Goal: Task Accomplishment & Management: Use online tool/utility

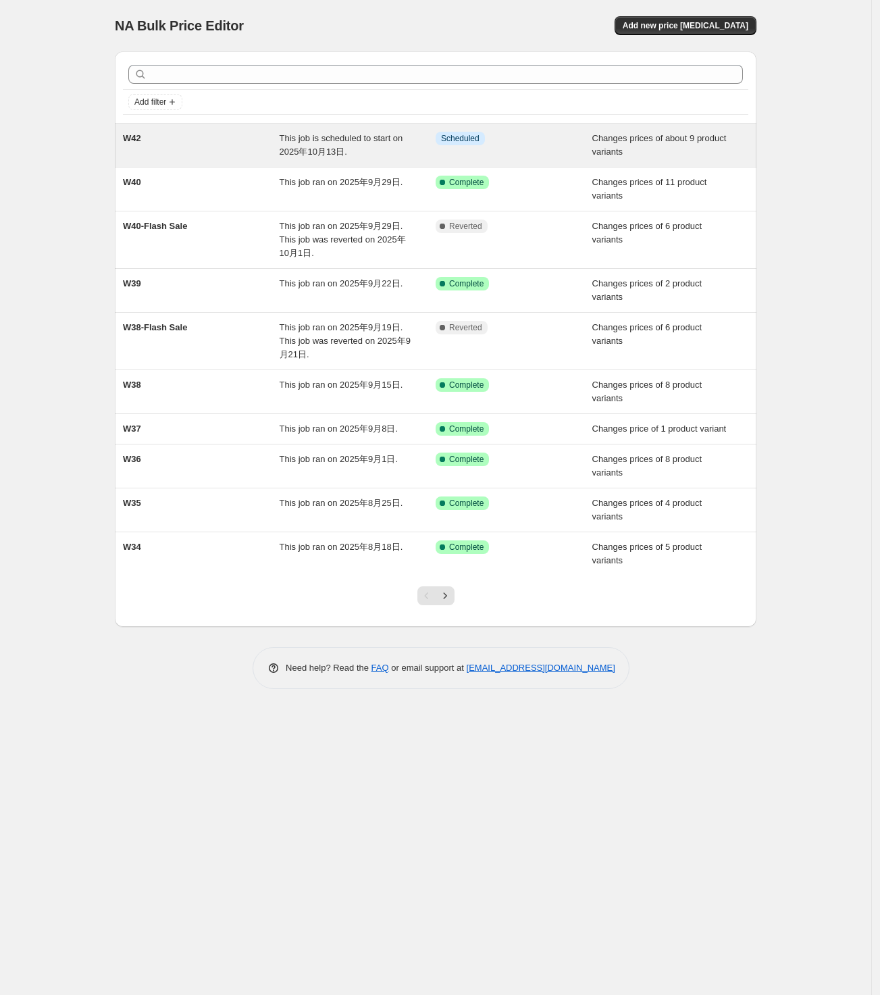
click at [332, 134] on span "This job is scheduled to start on 2025年10月13日." at bounding box center [342, 145] width 124 height 24
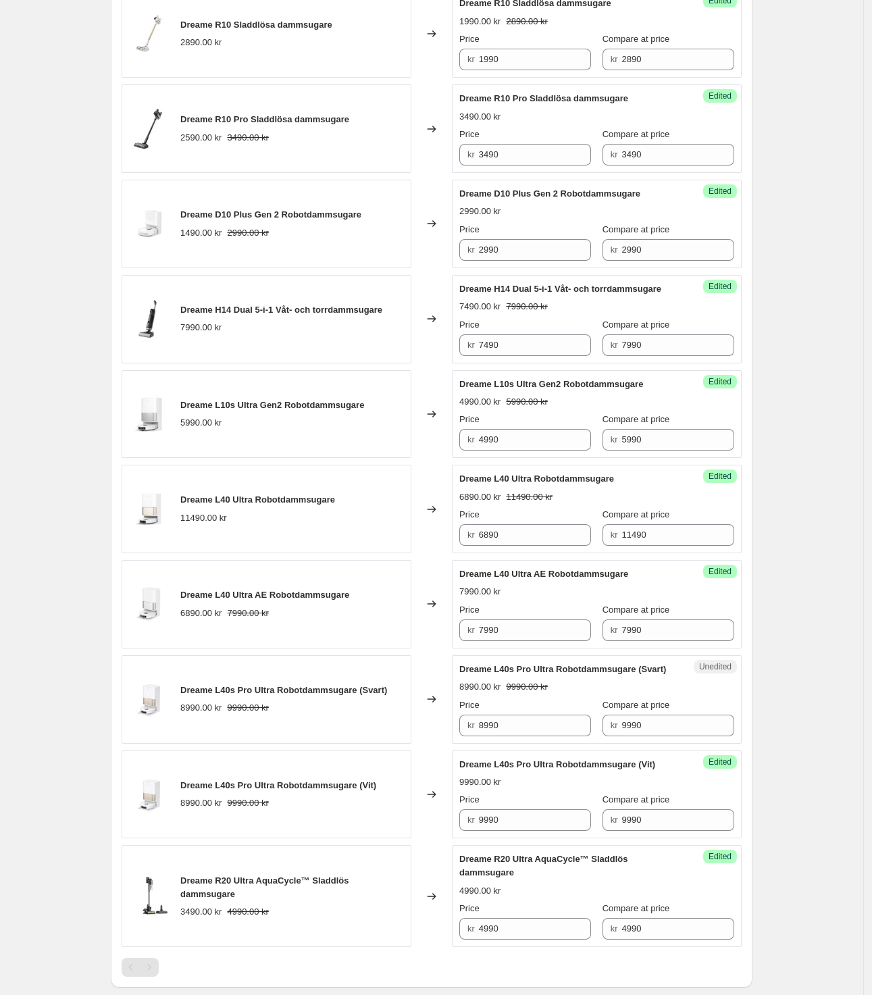
scroll to position [422, 0]
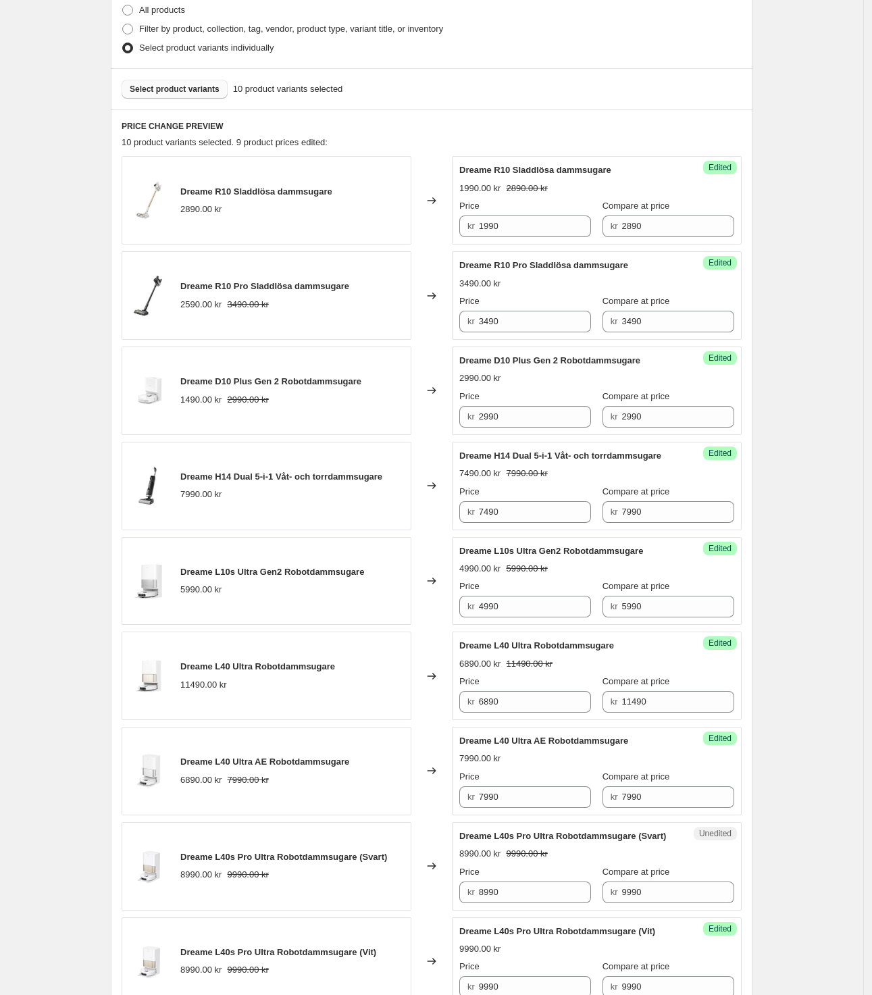
click at [188, 90] on span "Select product variants" at bounding box center [175, 89] width 90 height 11
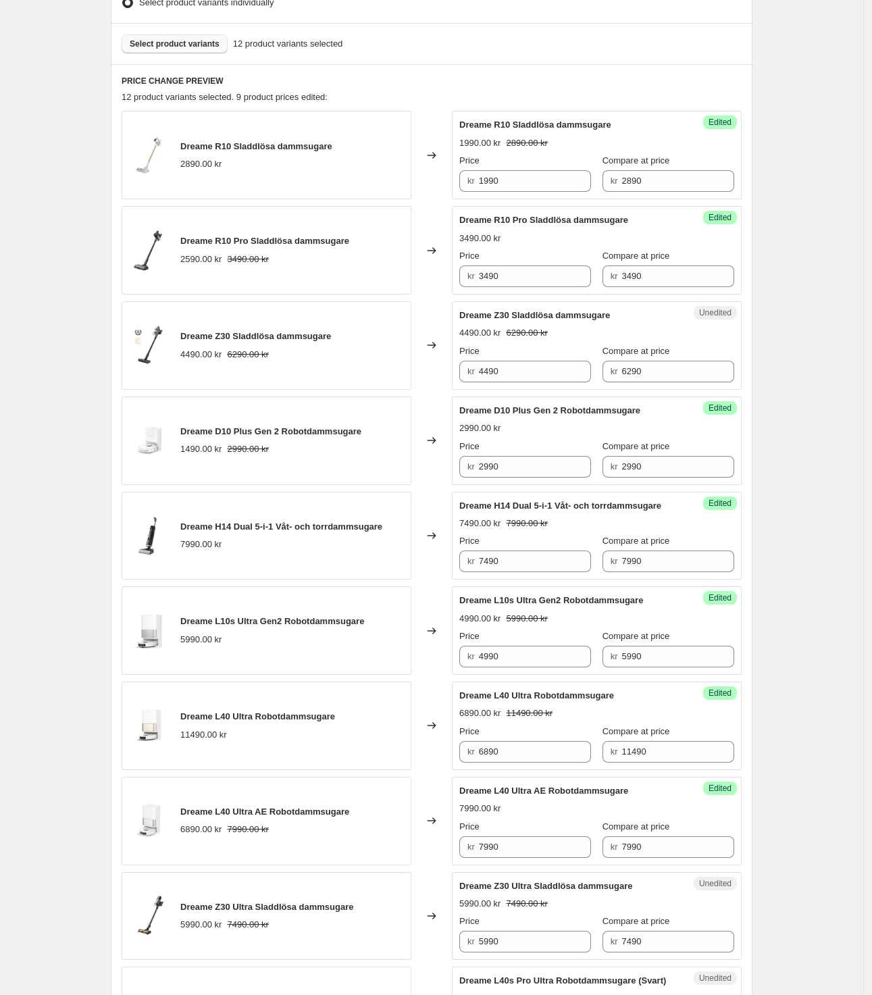
scroll to position [506, 0]
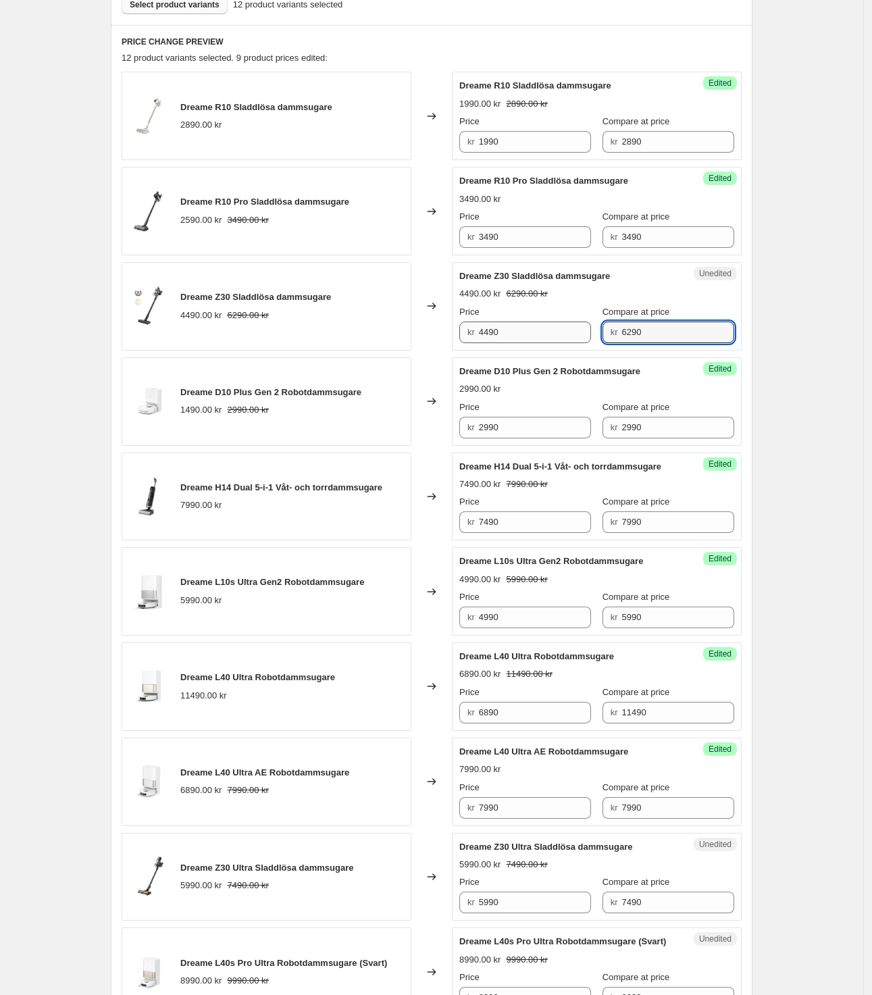
drag, startPoint x: 663, startPoint y: 333, endPoint x: 576, endPoint y: 334, distance: 87.1
click at [576, 333] on div "Price kr 4490 Compare at price kr 6290" at bounding box center [596, 324] width 275 height 38
drag, startPoint x: 505, startPoint y: 331, endPoint x: 454, endPoint y: 325, distance: 51.6
click at [454, 325] on div "Dreame Z30 Sladdlösa dammsugare 4490.00 kr 6290.00 kr Changed to Unedited Dream…" at bounding box center [432, 306] width 620 height 88
drag, startPoint x: 674, startPoint y: 334, endPoint x: 632, endPoint y: 335, distance: 41.9
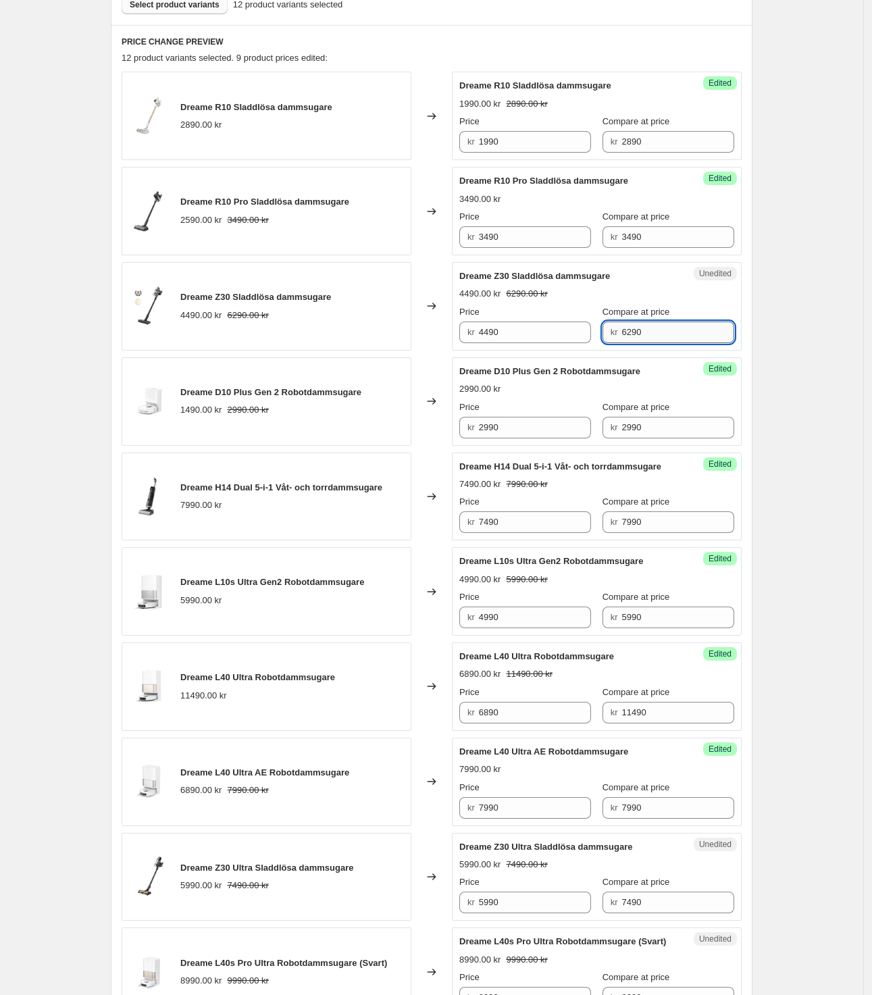
click at [629, 332] on input "6290" at bounding box center [677, 332] width 113 height 22
drag, startPoint x: 531, startPoint y: 333, endPoint x: 448, endPoint y: 330, distance: 83.8
click at [448, 330] on div "Dreame Z30 Sladdlösa dammsugare 4490.00 kr 6290.00 kr Changed to Unedited Dream…" at bounding box center [432, 306] width 620 height 88
paste input "2"
drag, startPoint x: 667, startPoint y: 330, endPoint x: 606, endPoint y: 334, distance: 60.9
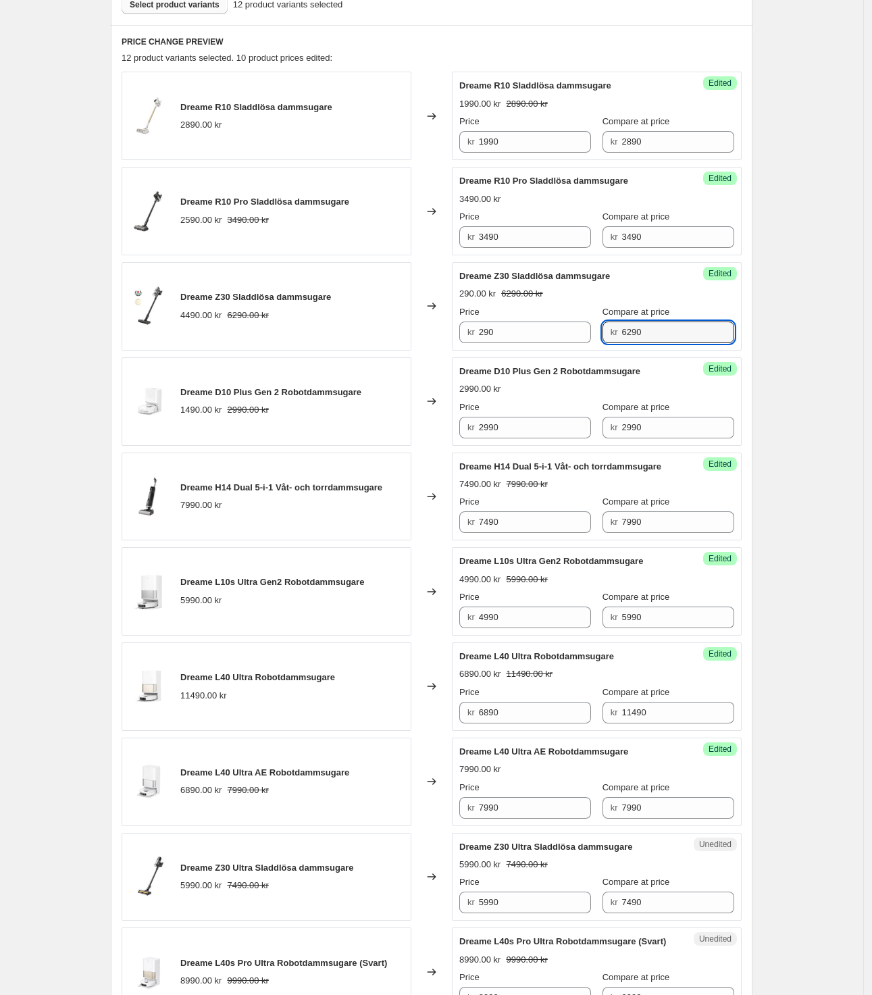
click at [608, 330] on div "kr 6290" at bounding box center [668, 332] width 132 height 22
drag, startPoint x: 512, startPoint y: 343, endPoint x: 456, endPoint y: 336, distance: 55.9
click at [456, 336] on div "Success Edited Dreame Z30 Sladdlösa dammsugare 290.00 kr 6290.00 kr Price kr 29…" at bounding box center [597, 306] width 290 height 88
drag, startPoint x: 656, startPoint y: 333, endPoint x: 600, endPoint y: 332, distance: 56.7
click at [600, 332] on div "Price kr 290 Compare at price kr 6290" at bounding box center [596, 324] width 275 height 38
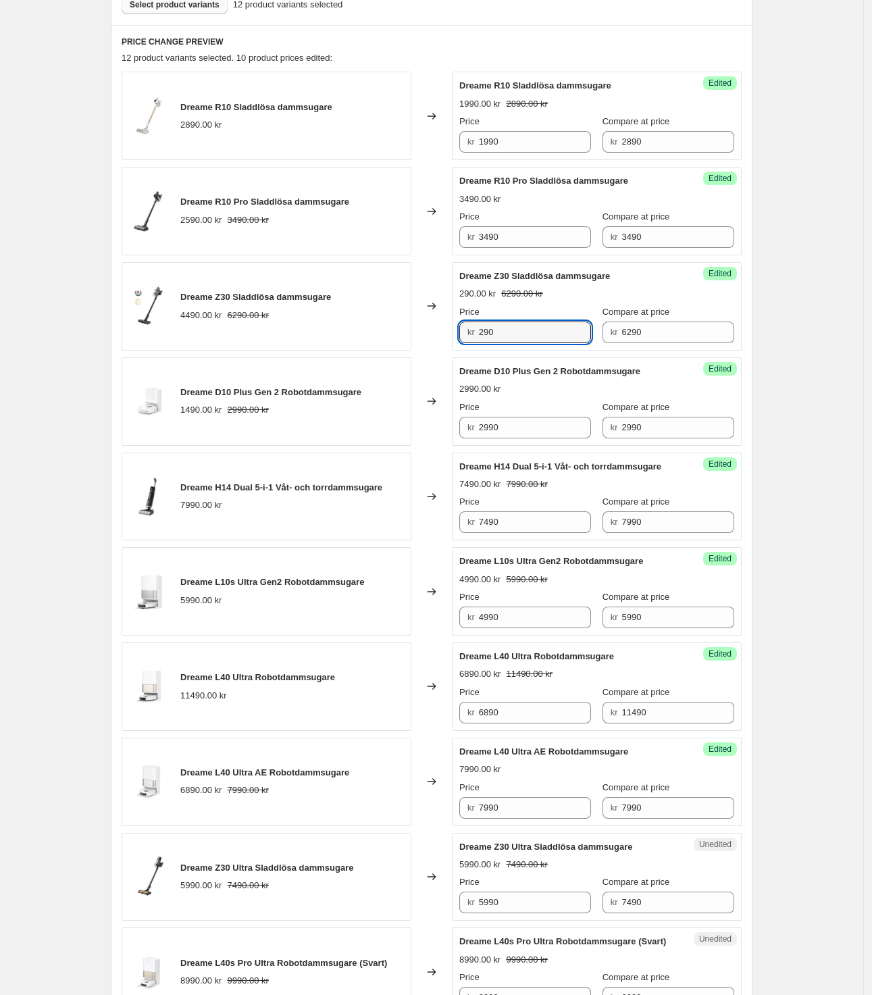
drag, startPoint x: 500, startPoint y: 331, endPoint x: 461, endPoint y: 331, distance: 39.8
click at [461, 331] on div "Success Edited Dreame Z30 Sladdlösa dammsugare 290.00 kr 6290.00 kr Price kr 29…" at bounding box center [597, 306] width 290 height 88
paste input "6"
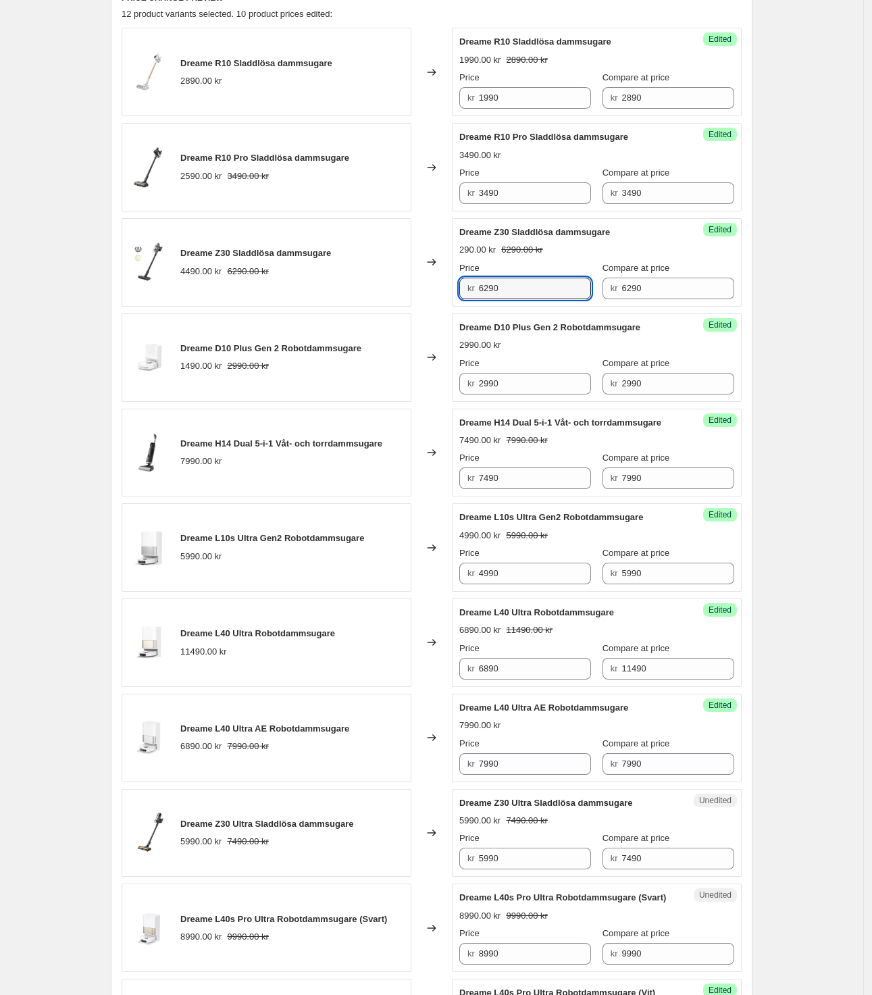
scroll to position [591, 0]
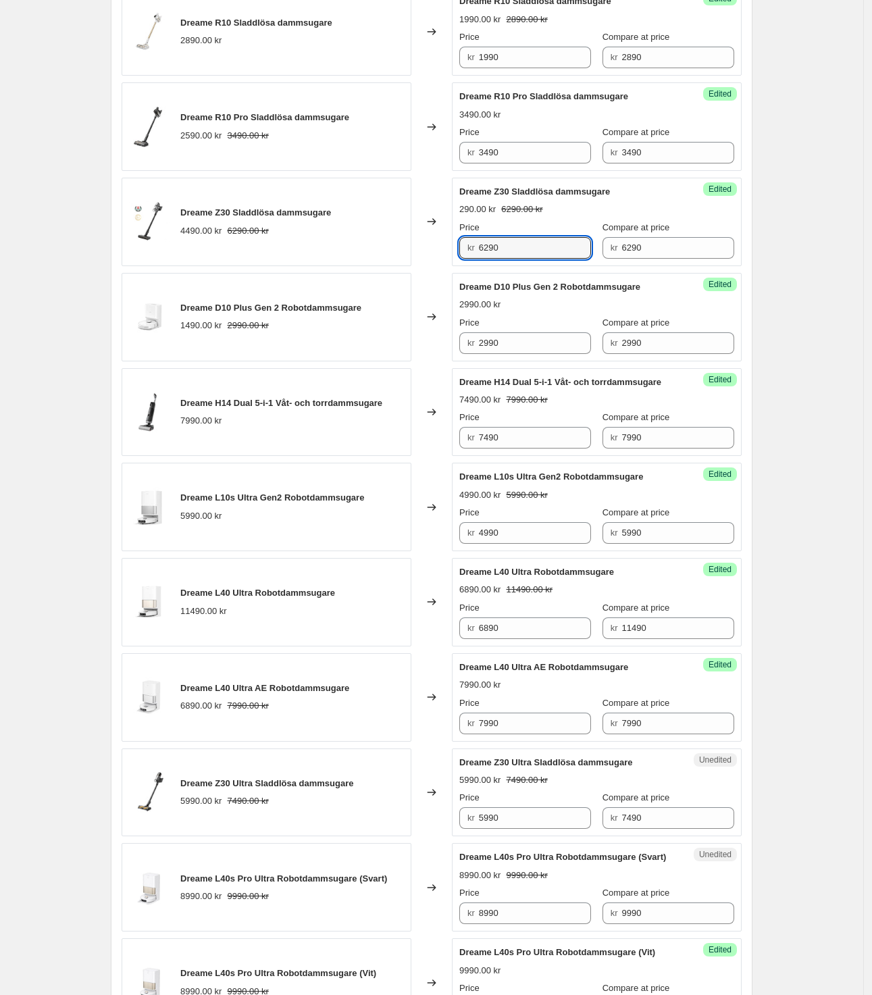
type input "6290"
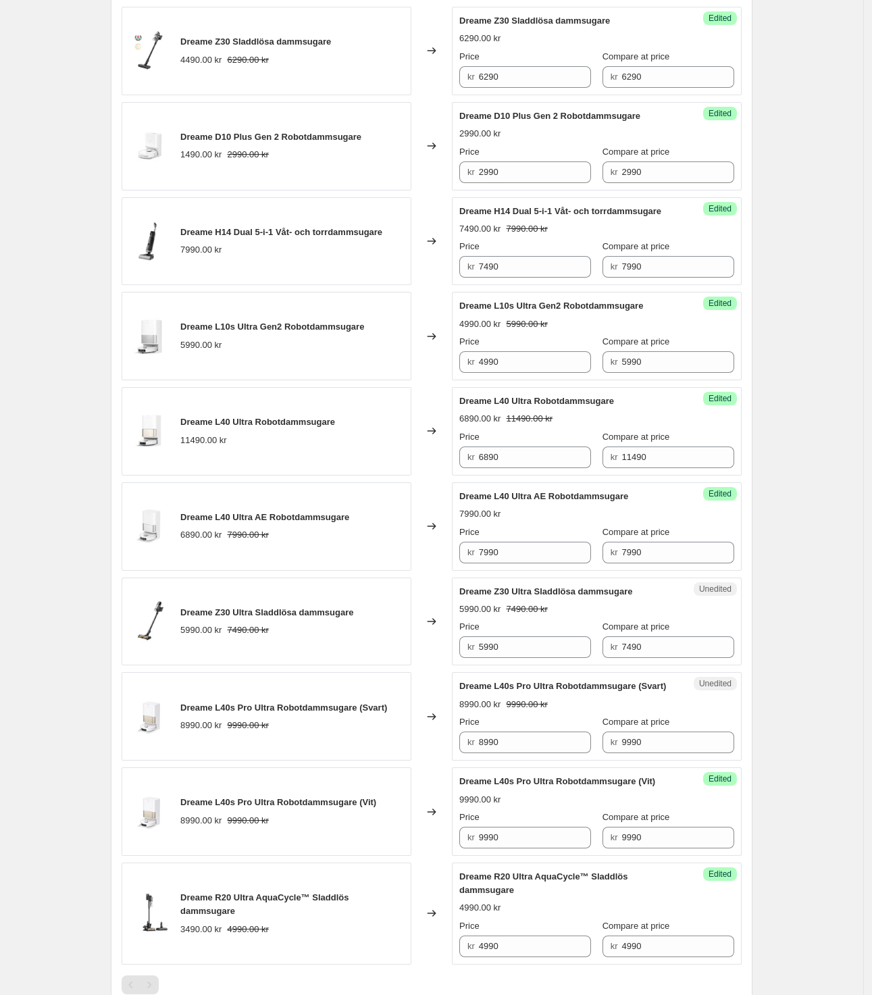
scroll to position [675, 0]
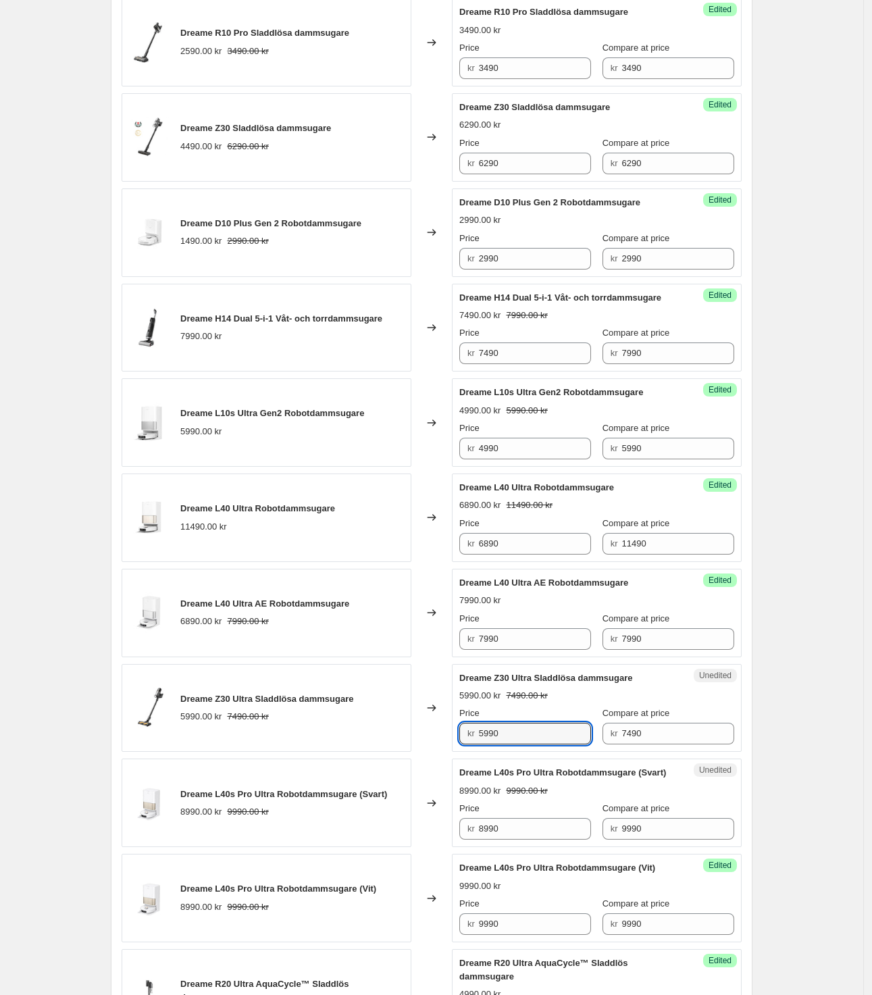
drag, startPoint x: 510, startPoint y: 734, endPoint x: 454, endPoint y: 729, distance: 56.3
click at [454, 728] on div "Unedited Dreame Z30 Ultra Sladdlösa dammsugare 5990.00 kr 7490.00 kr Price kr 5…" at bounding box center [597, 708] width 290 height 88
type input "6790"
click at [848, 652] on div "W42. This page is ready W42 Info Scheduled Copy to new job Delete job More acti…" at bounding box center [431, 428] width 863 height 2207
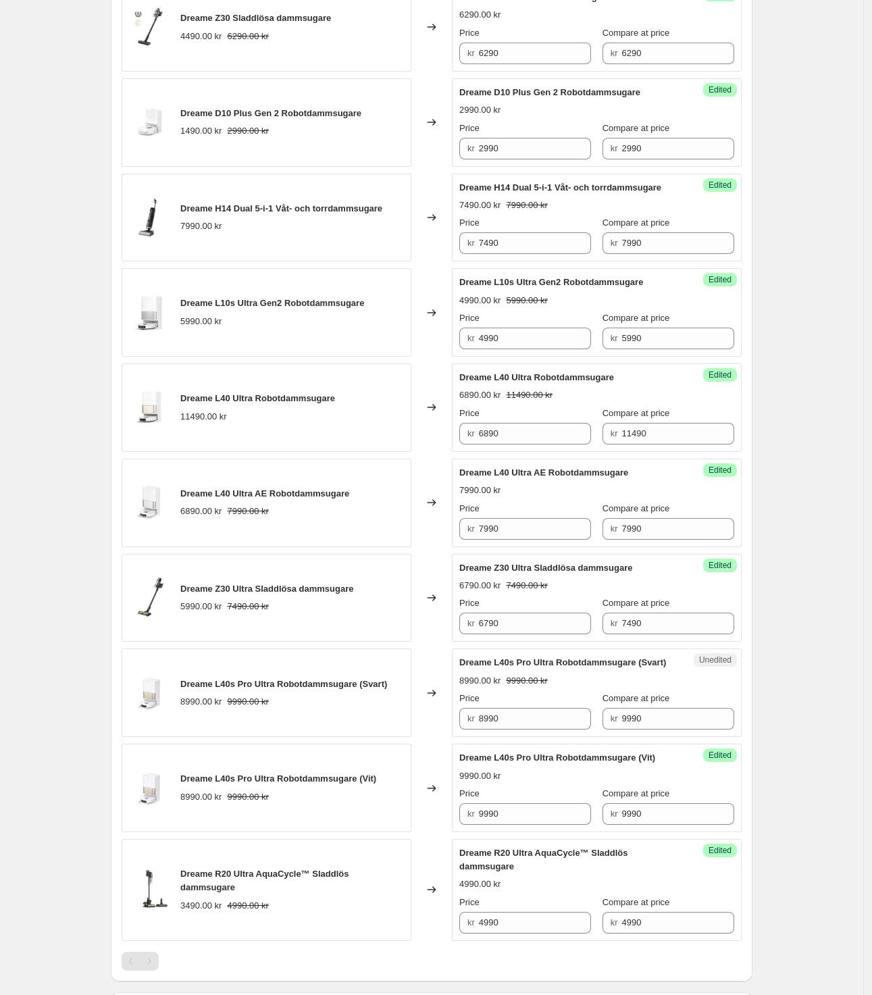
scroll to position [760, 0]
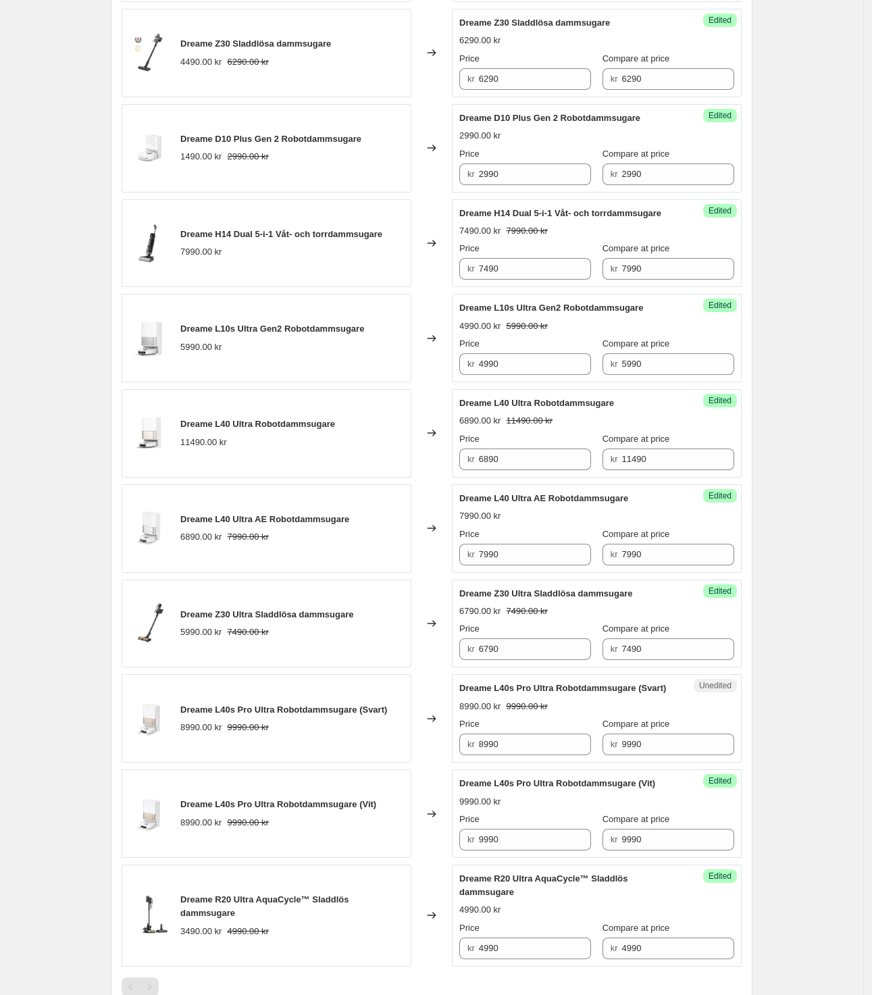
click at [822, 712] on div "W42. This page is ready W42 Info Scheduled Copy to new job Delete job More acti…" at bounding box center [431, 343] width 863 height 2207
drag, startPoint x: 686, startPoint y: 750, endPoint x: 602, endPoint y: 744, distance: 83.9
click at [602, 744] on div "Price kr 8990 Compare at price kr 9990" at bounding box center [596, 736] width 275 height 38
drag, startPoint x: 559, startPoint y: 750, endPoint x: 478, endPoint y: 752, distance: 81.1
click at [479, 752] on div "kr 8990" at bounding box center [525, 744] width 132 height 22
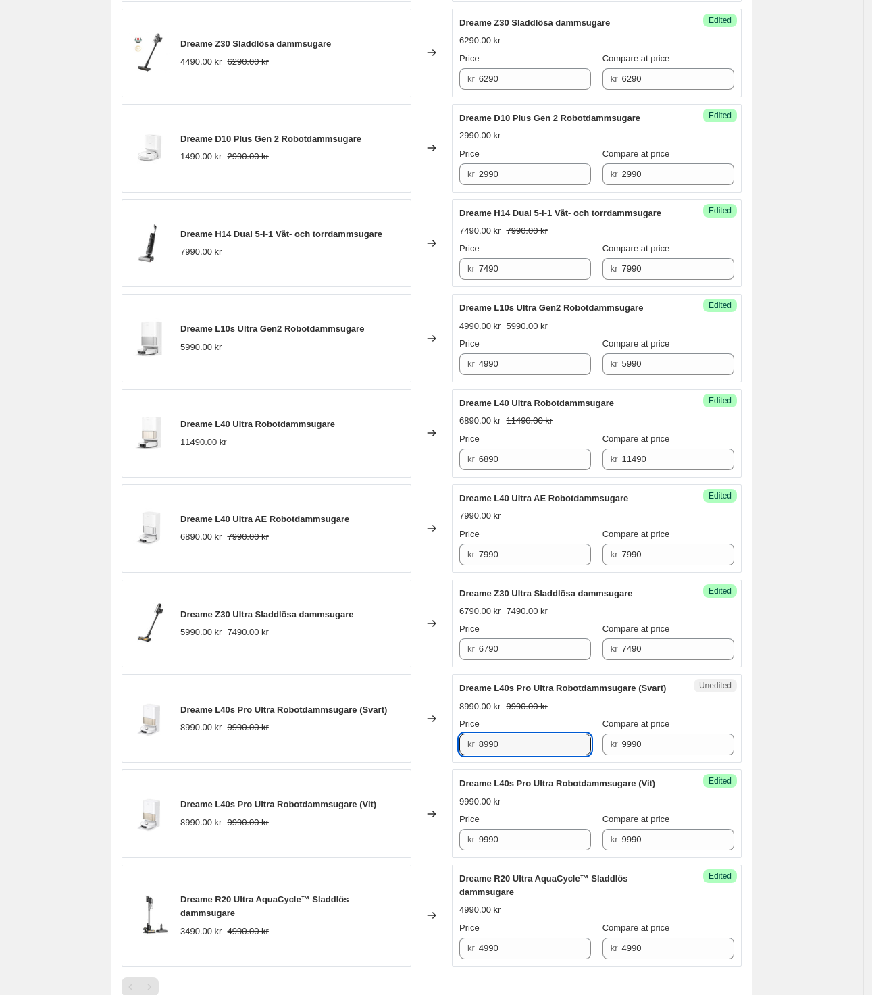
paste input "9"
type input "9990"
click at [794, 735] on div "W42. This page is ready W42 Info Scheduled Copy to new job Delete job More acti…" at bounding box center [431, 343] width 863 height 2207
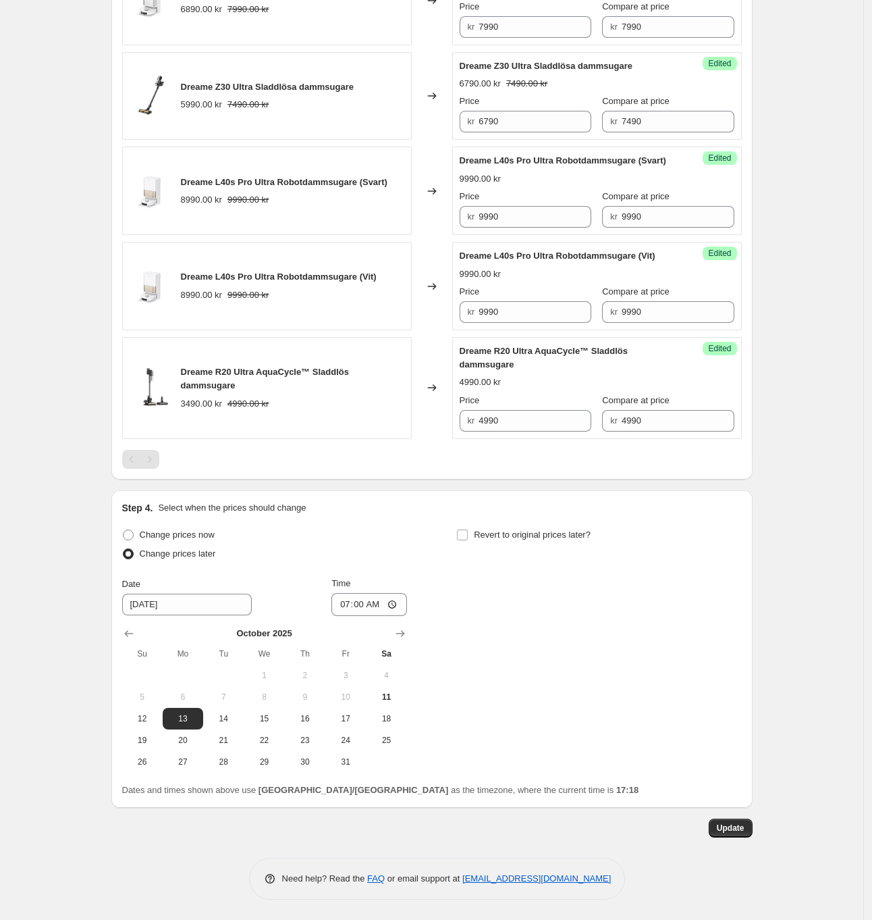
scroll to position [1291, 0]
click at [745, 837] on button "Update" at bounding box center [731, 827] width 44 height 19
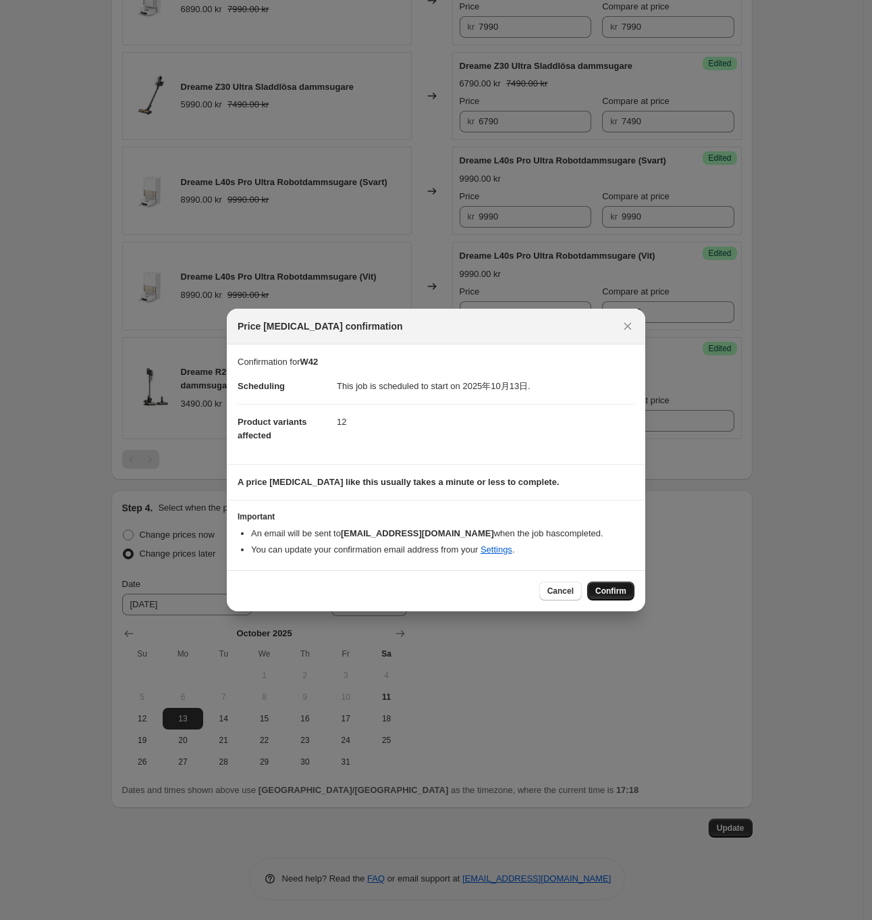
click at [622, 584] on button "Confirm" at bounding box center [610, 590] width 47 height 19
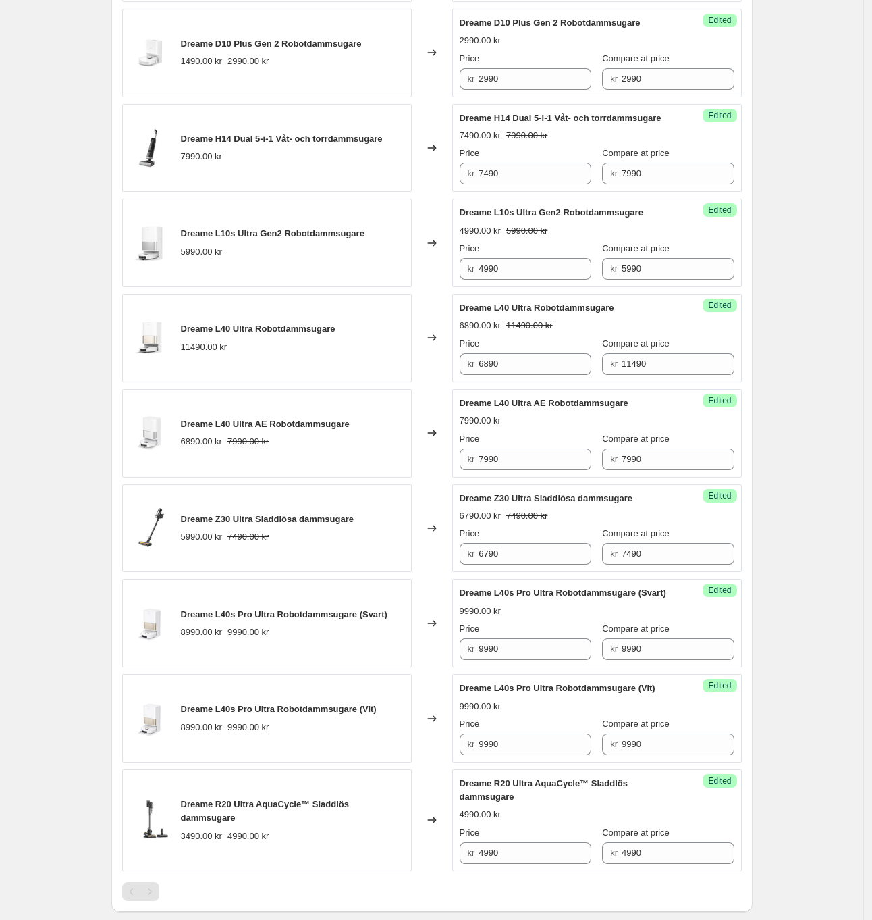
scroll to position [1013, 0]
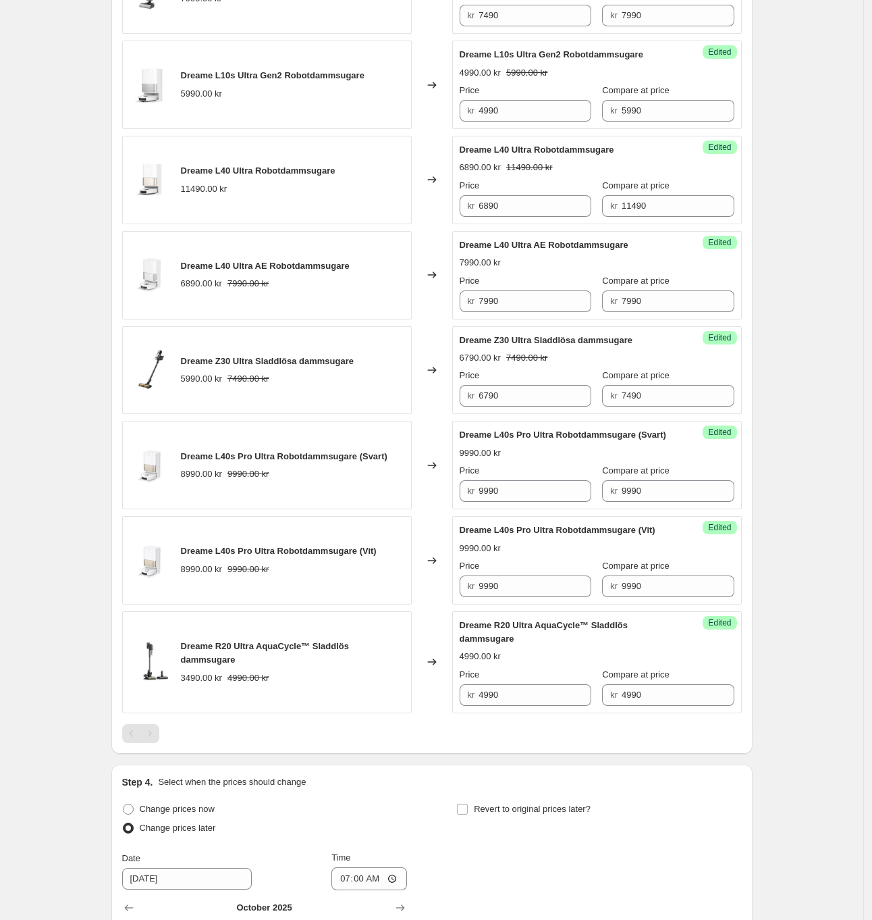
click at [835, 537] on div "W42. This page is ready W42 Info Scheduled Copy to new job Delete job More acti…" at bounding box center [432, 90] width 864 height 2207
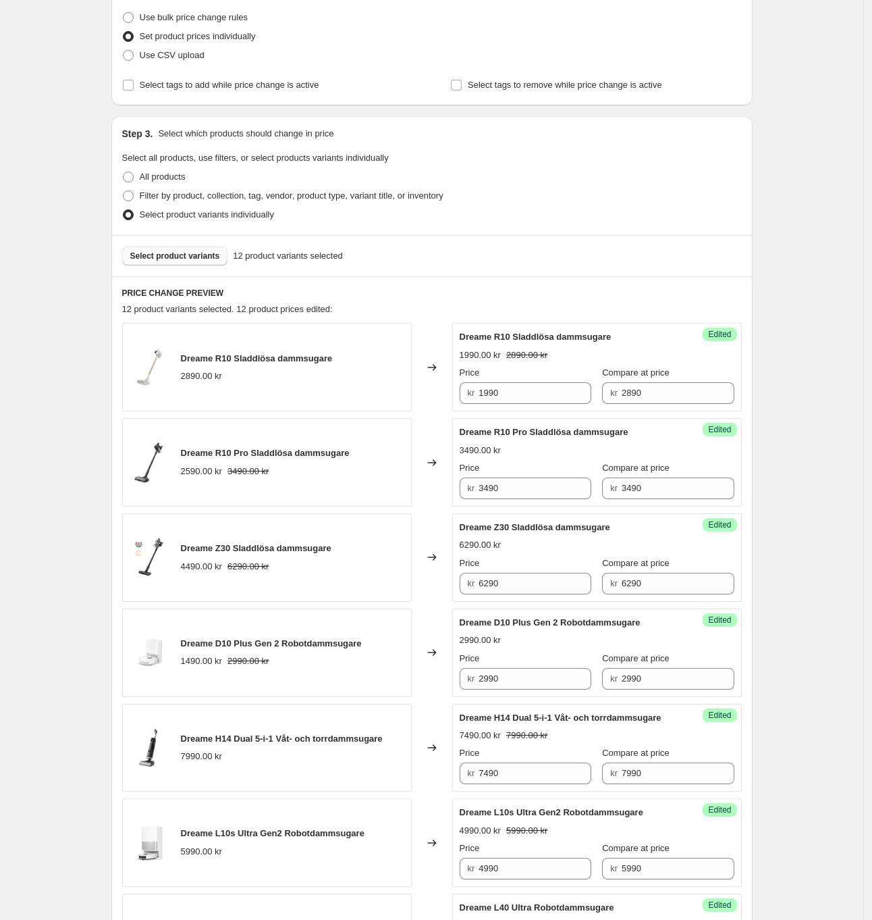
scroll to position [169, 0]
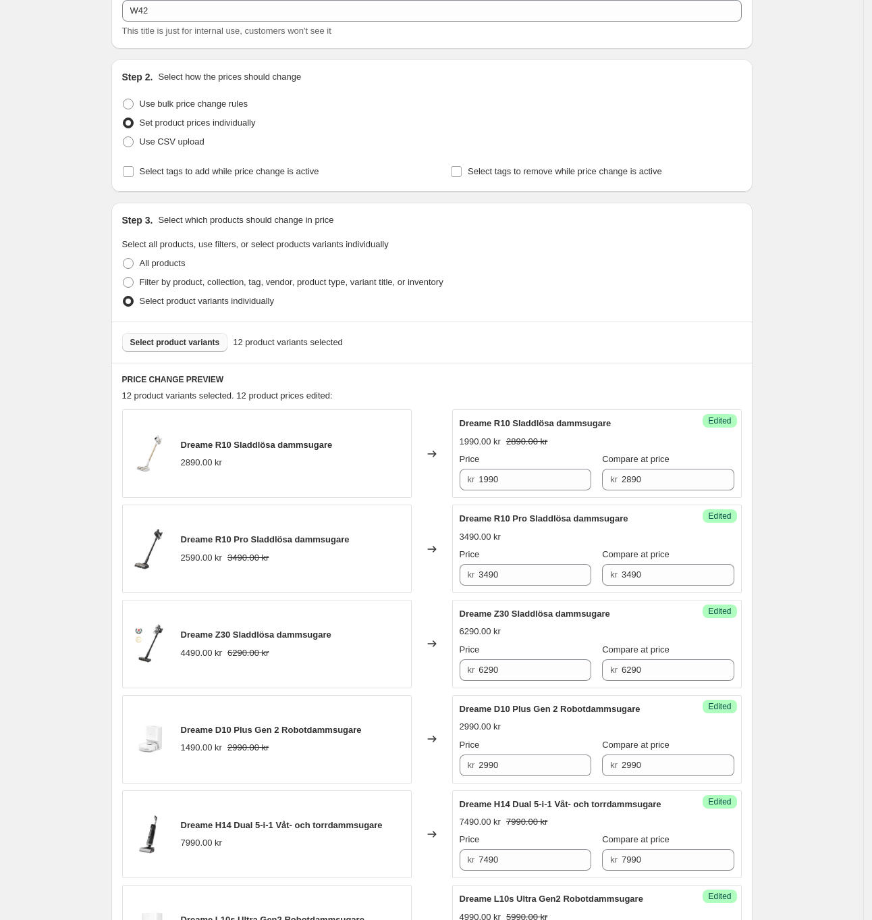
click at [102, 117] on div "W42. This page is ready W42 Info Scheduled Copy to new job Delete job More acti…" at bounding box center [432, 934] width 674 height 2207
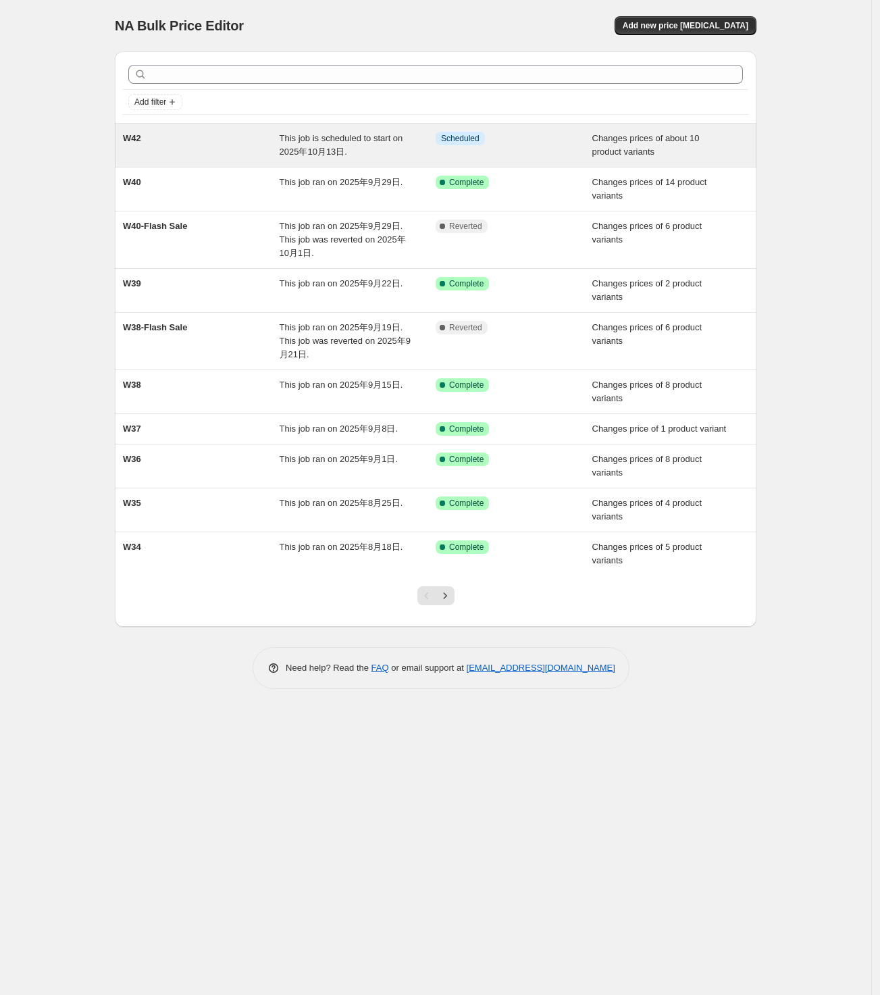
click at [246, 154] on div "W42" at bounding box center [201, 145] width 157 height 27
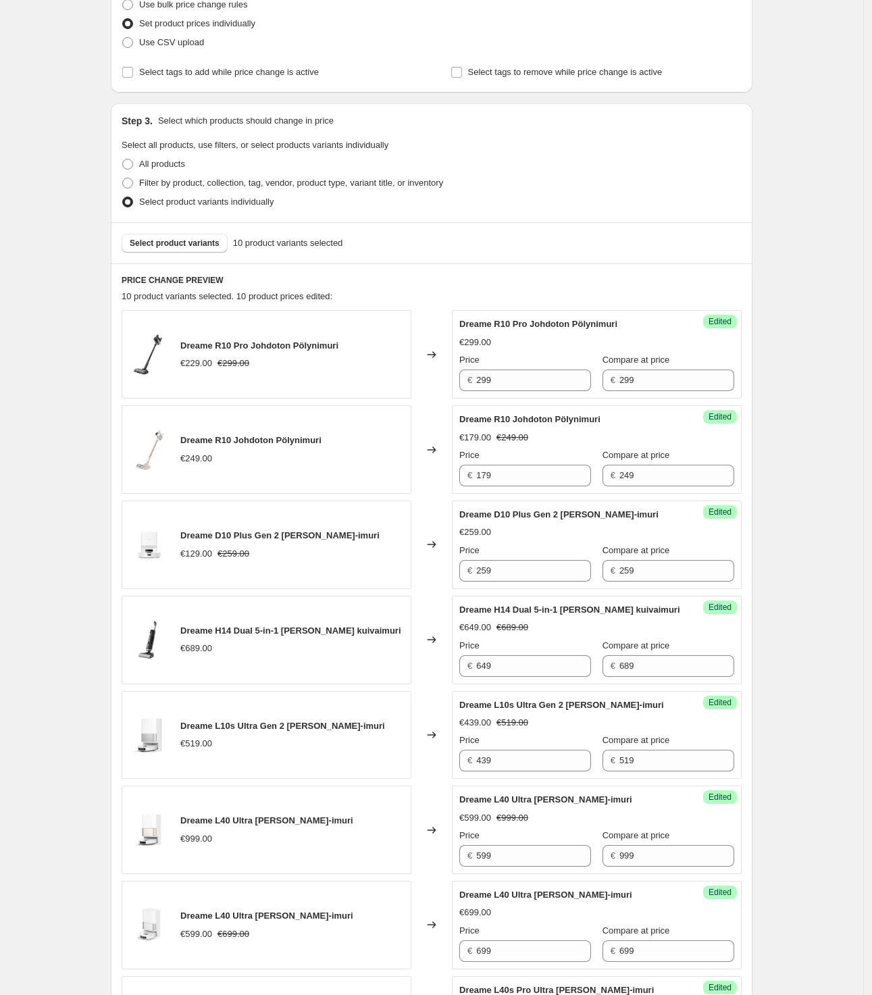
scroll to position [253, 0]
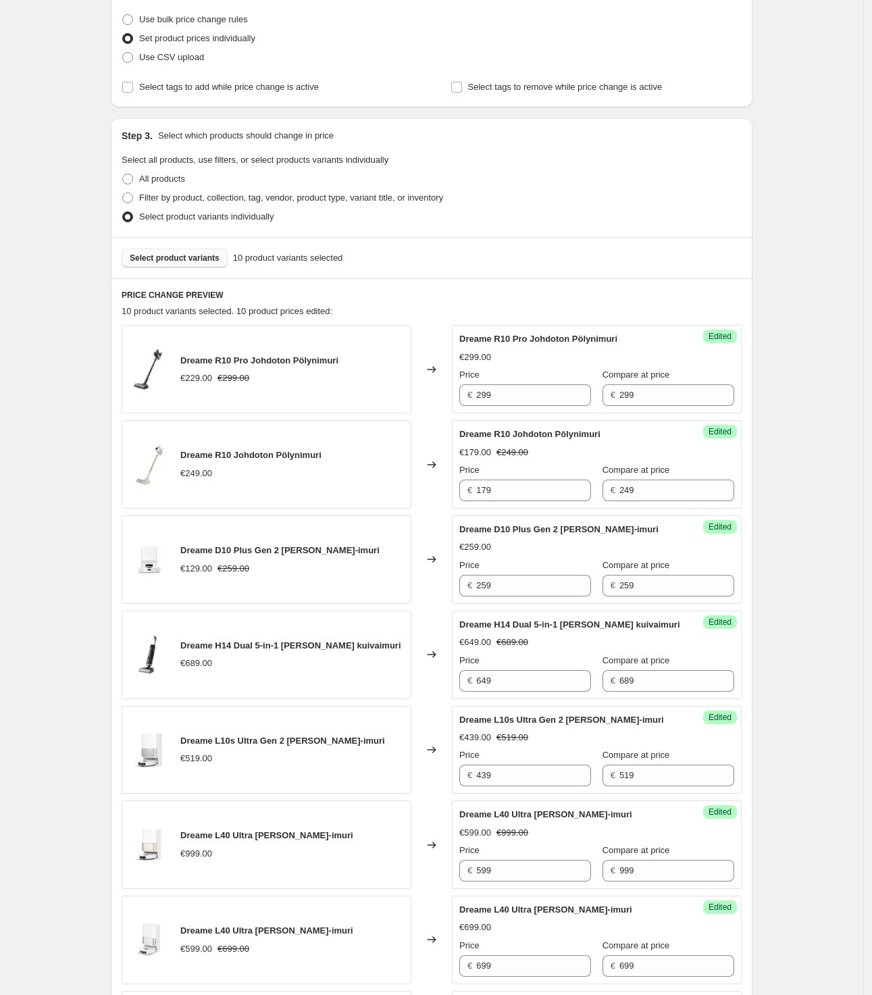
click at [205, 255] on span "Select product variants" at bounding box center [175, 258] width 90 height 11
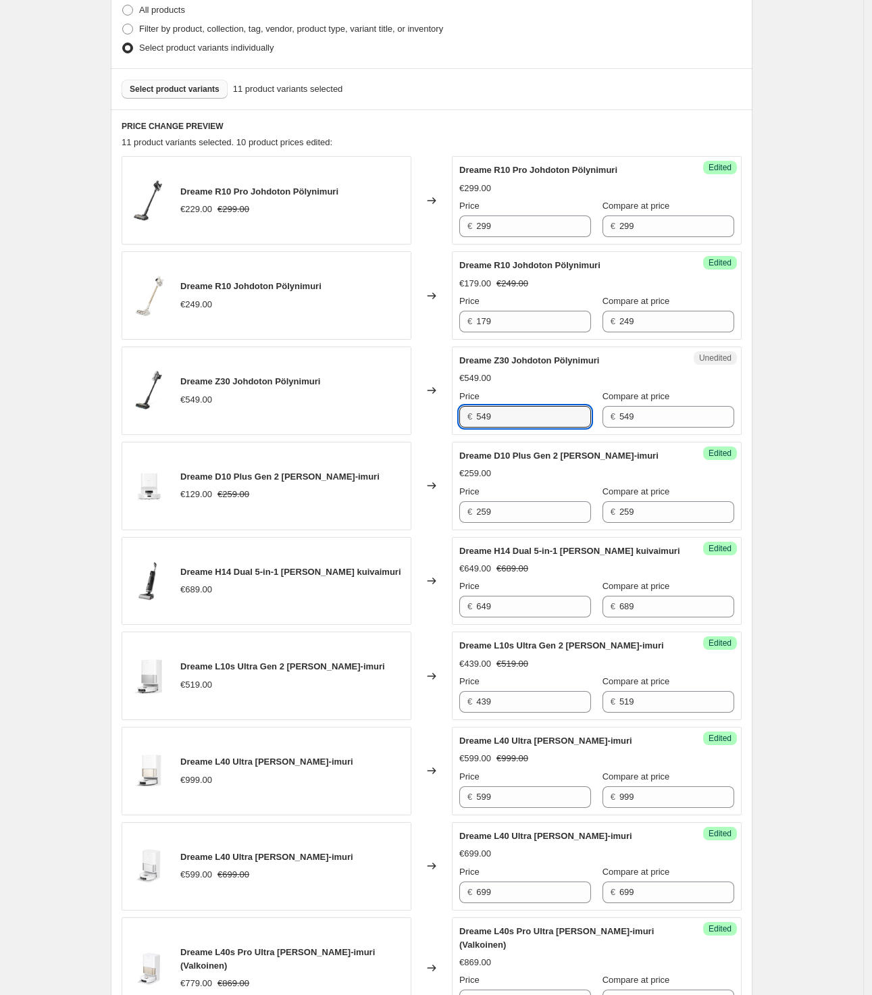
drag, startPoint x: 542, startPoint y: 421, endPoint x: 456, endPoint y: 412, distance: 86.9
click at [456, 412] on div "Unedited Dreame Z30 Johdoton Pölynimuri €549.00 Price € 549 Compare at price € …" at bounding box center [597, 390] width 290 height 88
type input "439"
click at [795, 422] on div "W42. This page is ready W42 Info Scheduled Copy to new job Delete job More acti…" at bounding box center [431, 640] width 863 height 2125
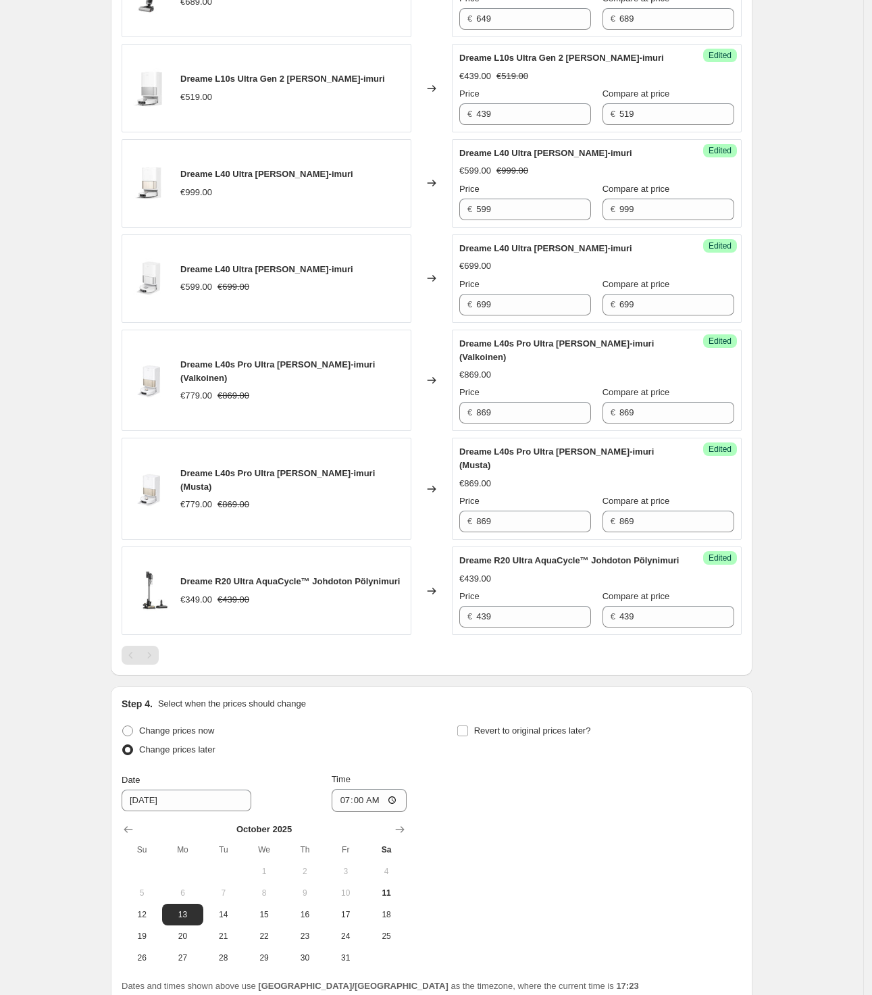
scroll to position [1121, 0]
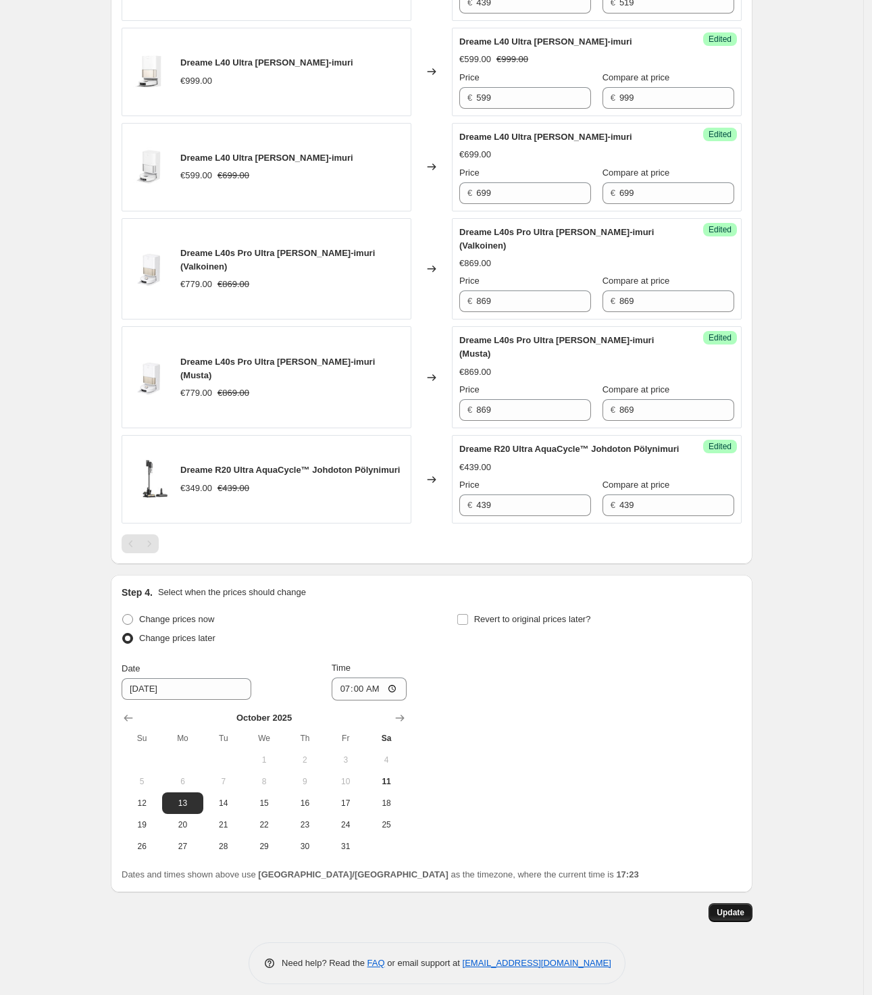
click at [737, 907] on span "Update" at bounding box center [730, 912] width 28 height 11
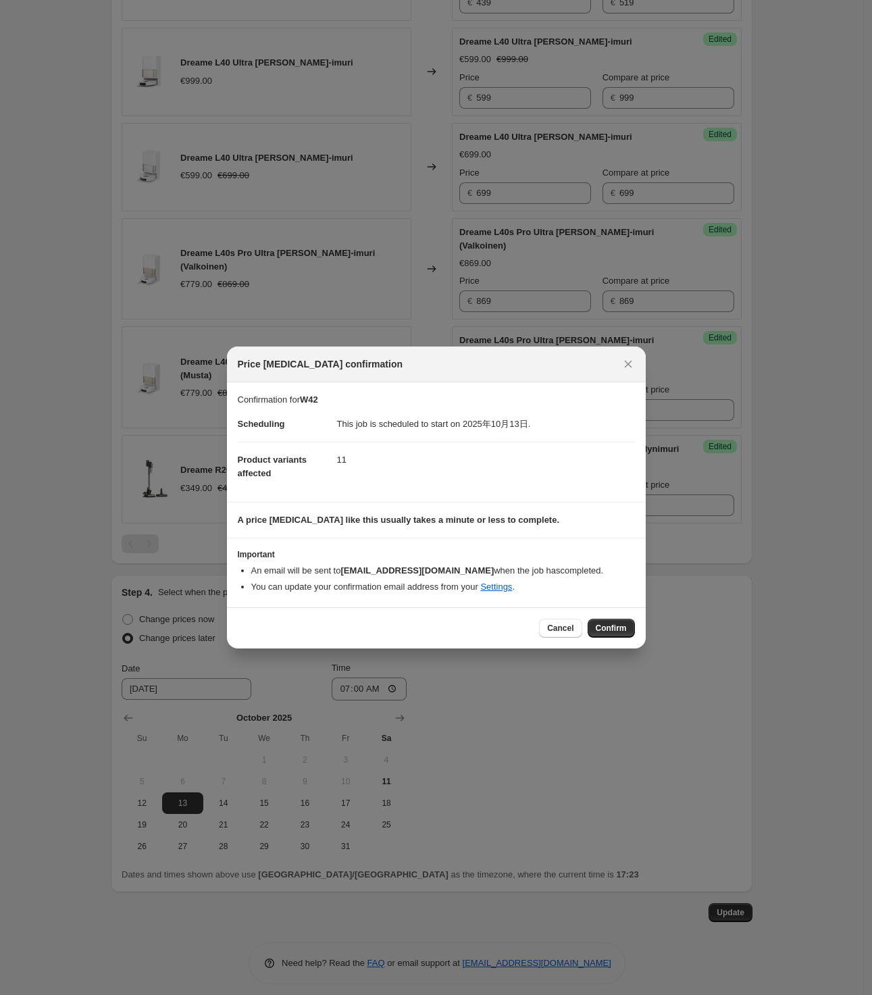
click at [616, 611] on div "Cancel Confirm" at bounding box center [436, 627] width 419 height 41
click at [623, 625] on span "Confirm" at bounding box center [611, 628] width 31 height 11
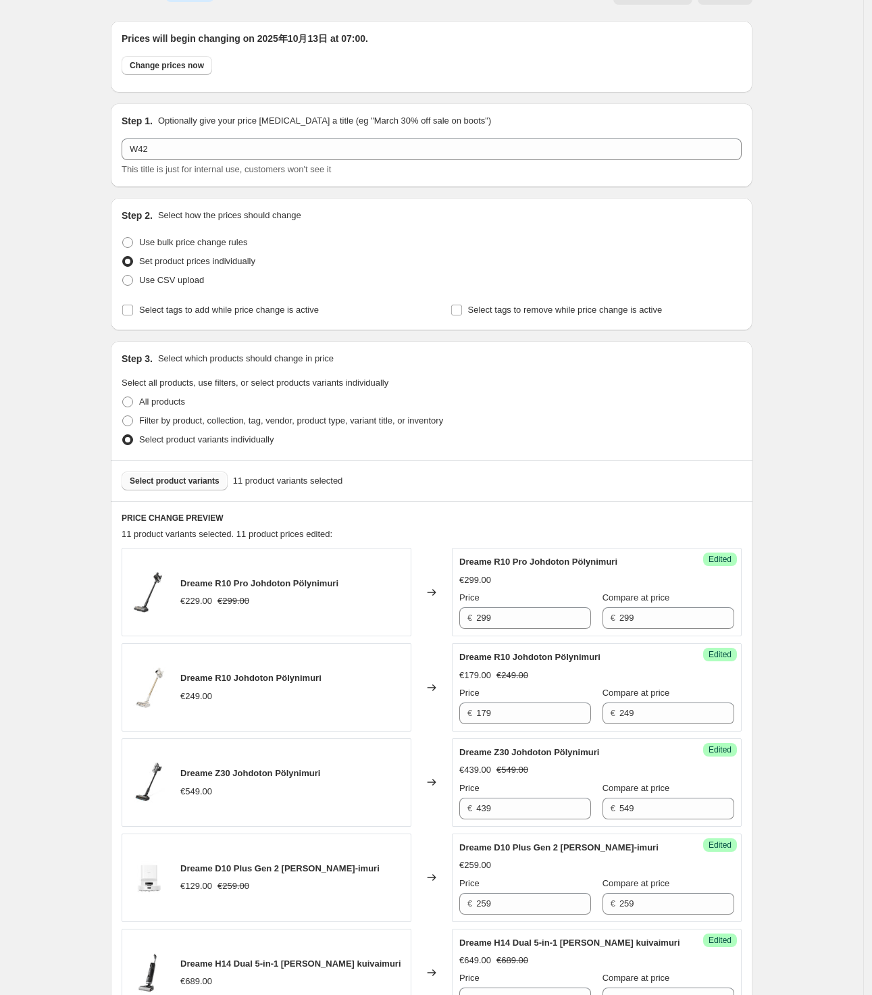
scroll to position [0, 0]
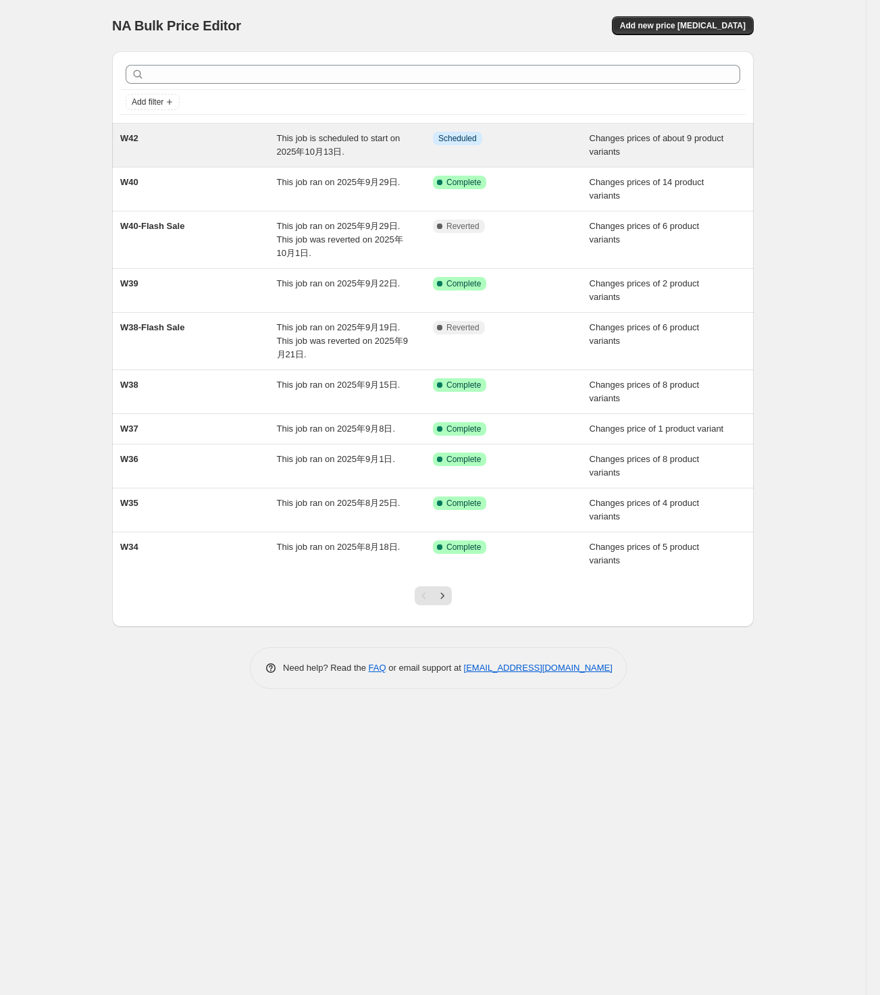
click at [215, 149] on div "W42" at bounding box center [198, 145] width 157 height 27
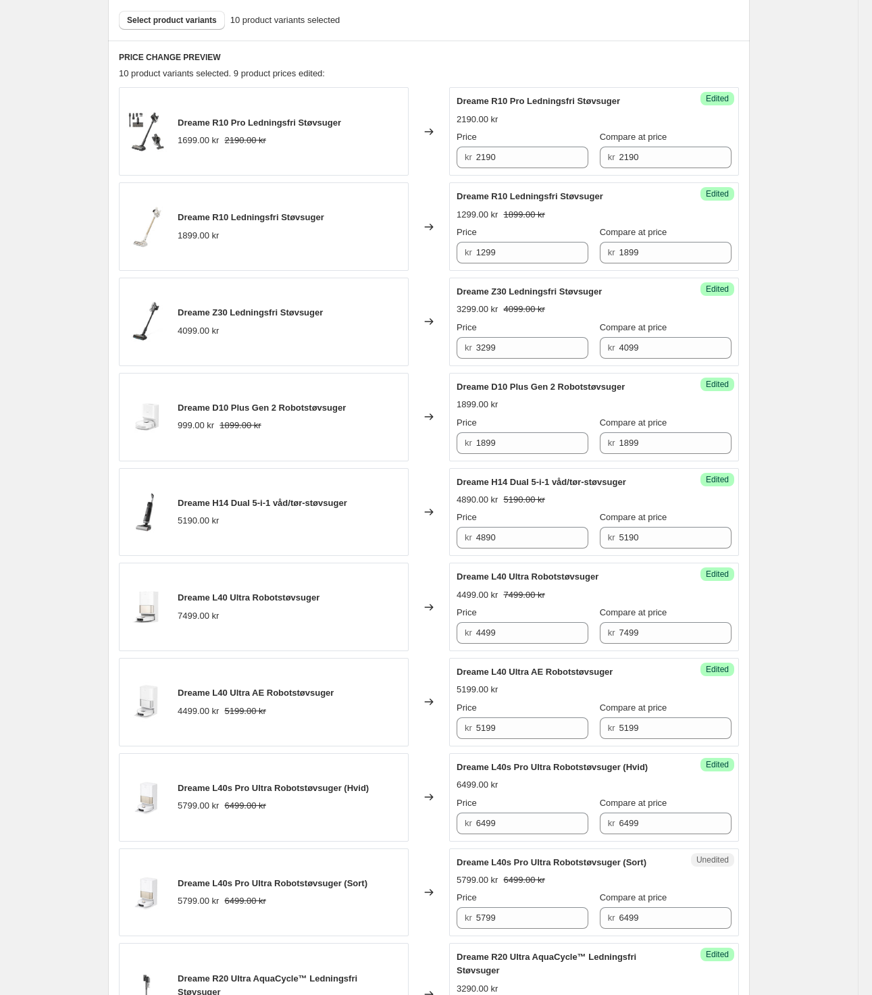
scroll to position [422, 0]
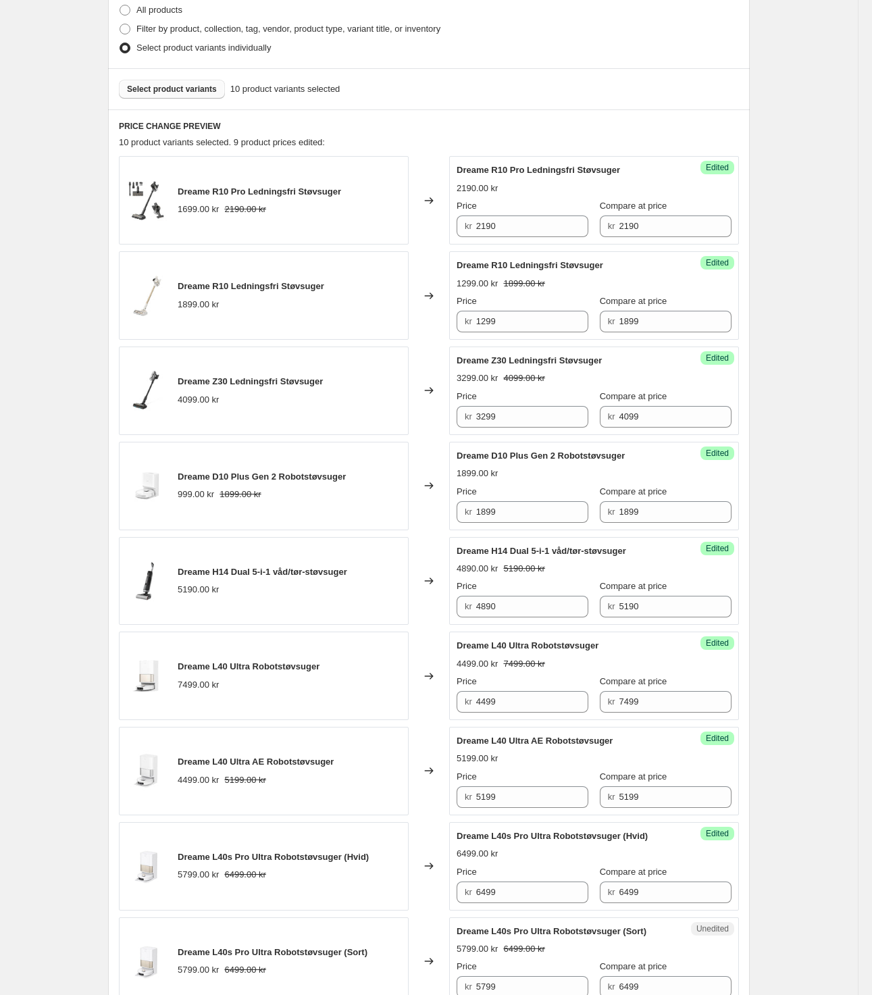
click at [209, 92] on span "Select product variants" at bounding box center [172, 89] width 90 height 11
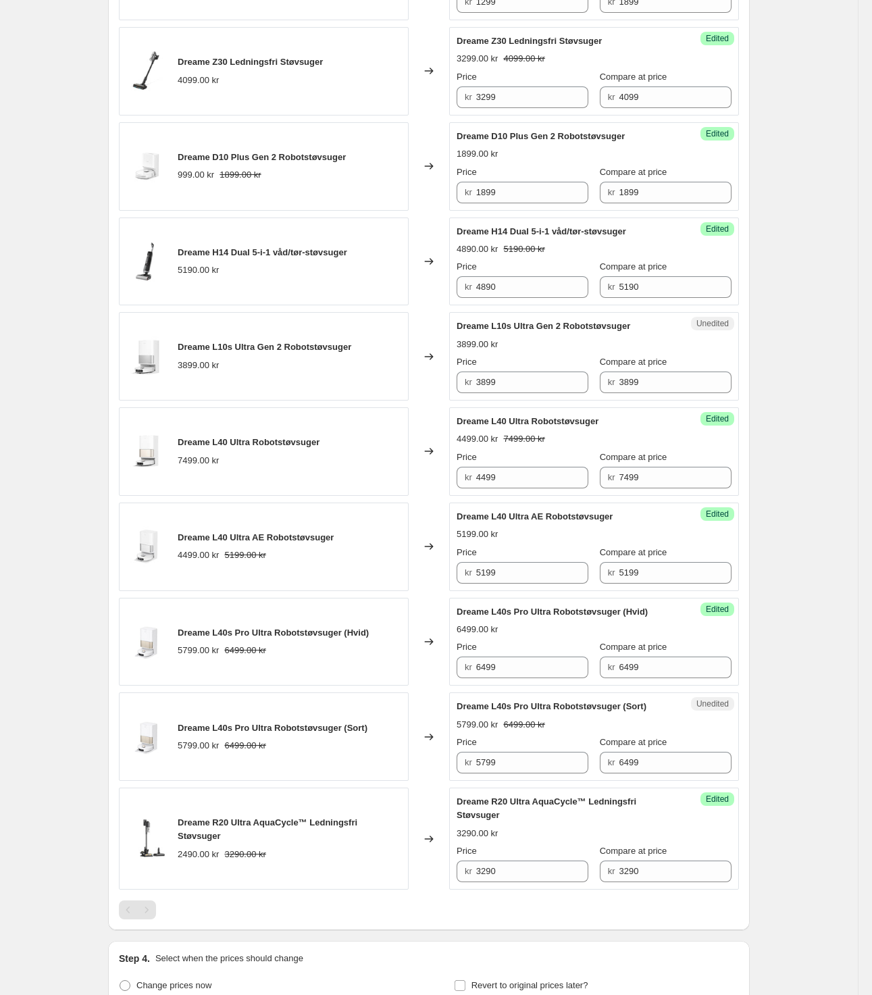
scroll to position [844, 0]
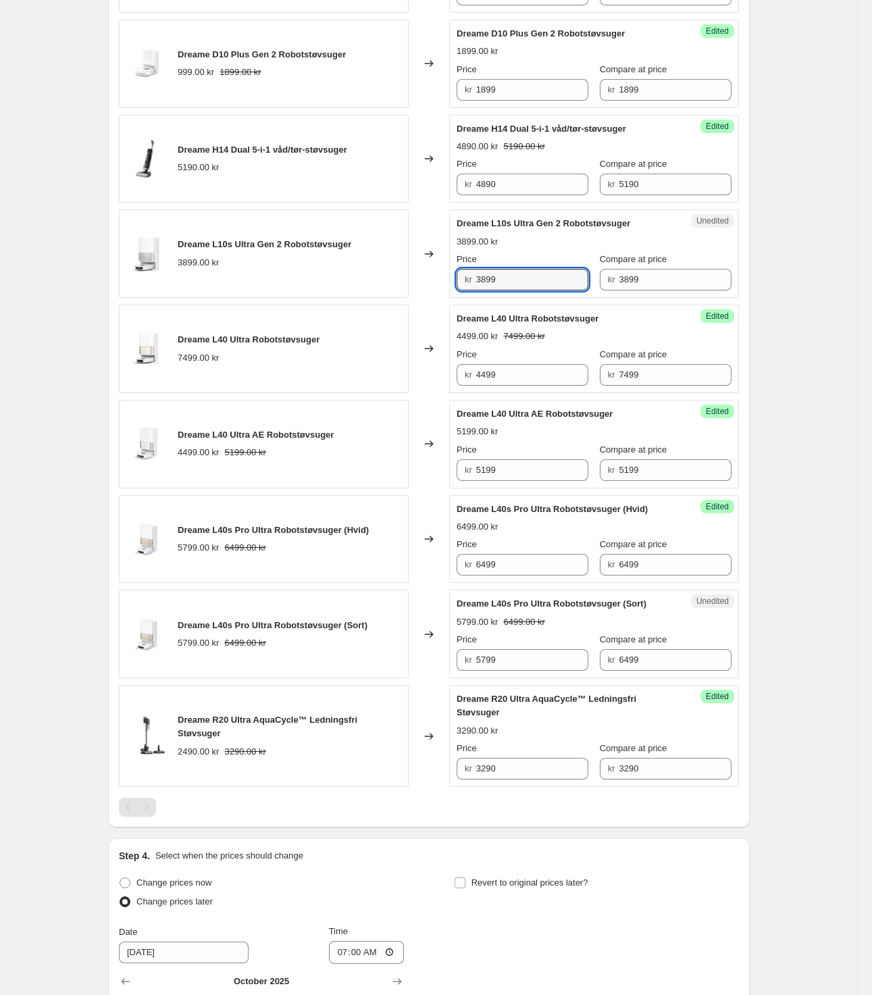
drag, startPoint x: 521, startPoint y: 285, endPoint x: 474, endPoint y: 289, distance: 46.8
click at [474, 289] on div "kr 3899" at bounding box center [522, 280] width 132 height 22
type input "3299"
click at [818, 267] on div "W42. This page is ready W42 Info Scheduled Copy to new job Delete job More acti…" at bounding box center [429, 211] width 858 height 2111
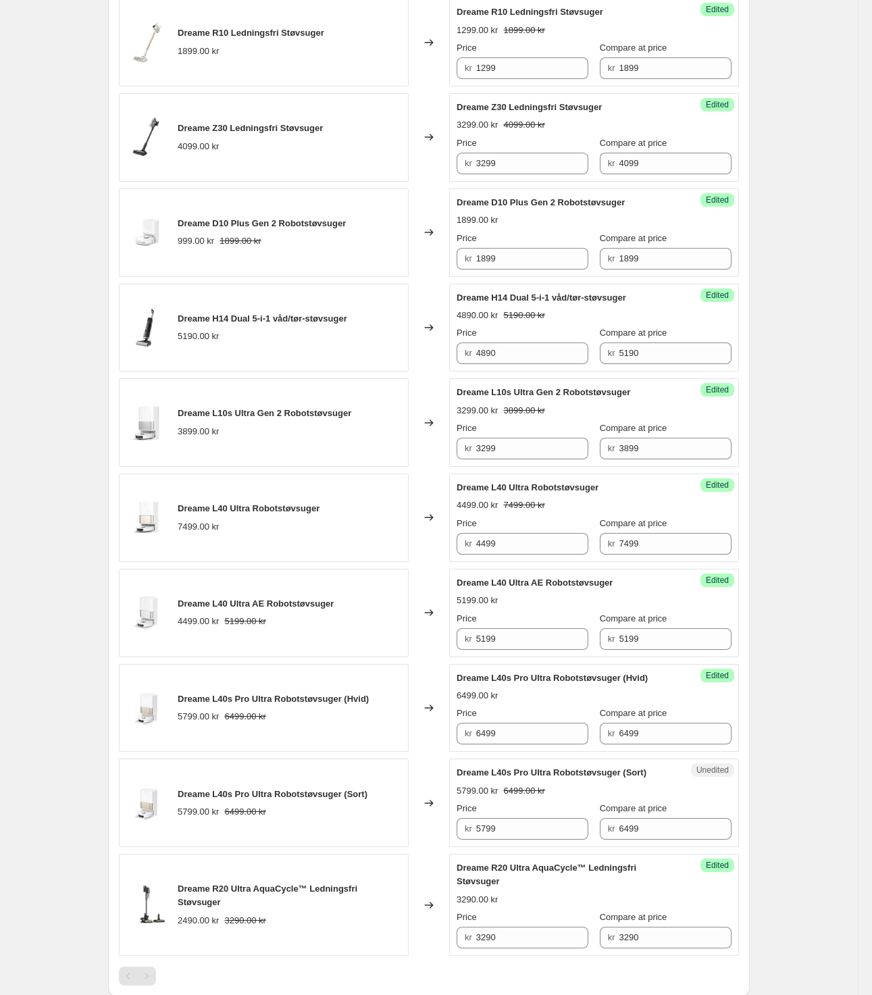
scroll to position [760, 0]
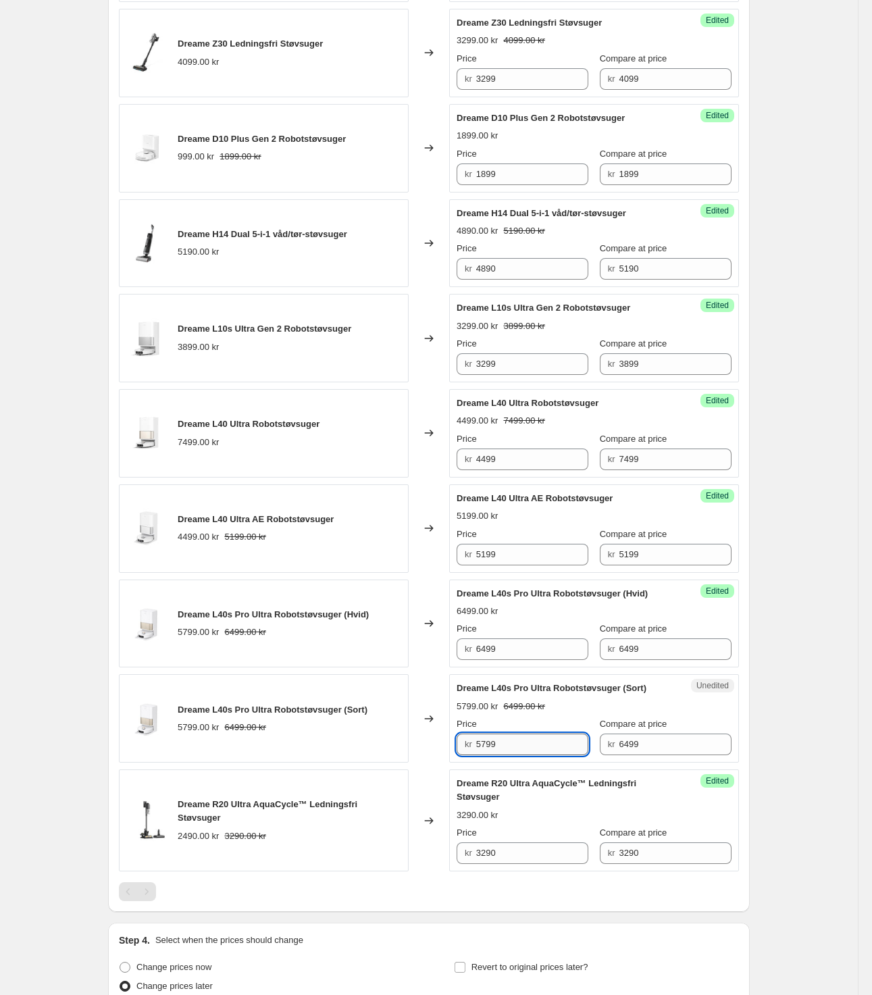
drag, startPoint x: 554, startPoint y: 750, endPoint x: 567, endPoint y: 745, distance: 13.7
click at [550, 750] on input "5799" at bounding box center [532, 744] width 113 height 22
drag, startPoint x: 671, startPoint y: 755, endPoint x: 612, endPoint y: 752, distance: 58.2
click at [612, 752] on div "kr 6499" at bounding box center [666, 744] width 132 height 22
drag, startPoint x: 531, startPoint y: 743, endPoint x: 453, endPoint y: 743, distance: 77.7
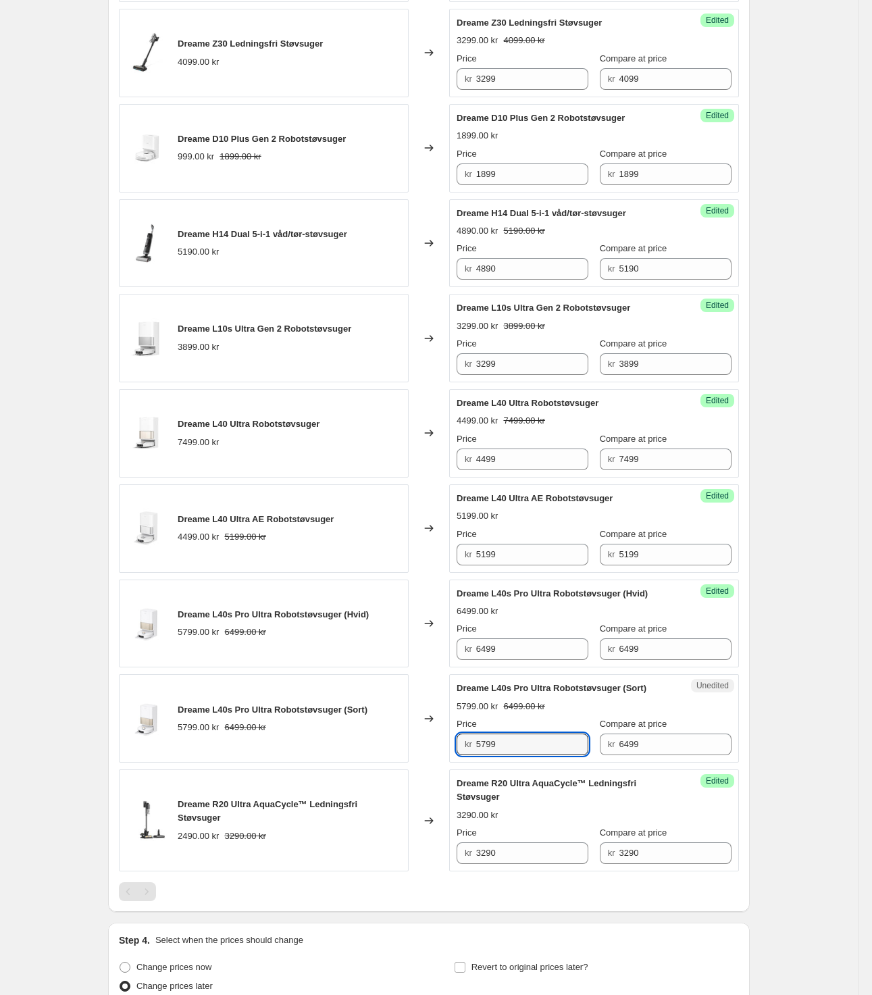
click at [453, 743] on div "Unedited Dreame L40s Pro Ultra Robotstøvsuger (Sort) 5799.00 kr 6499.00 kr Pric…" at bounding box center [594, 718] width 290 height 88
paste input "64"
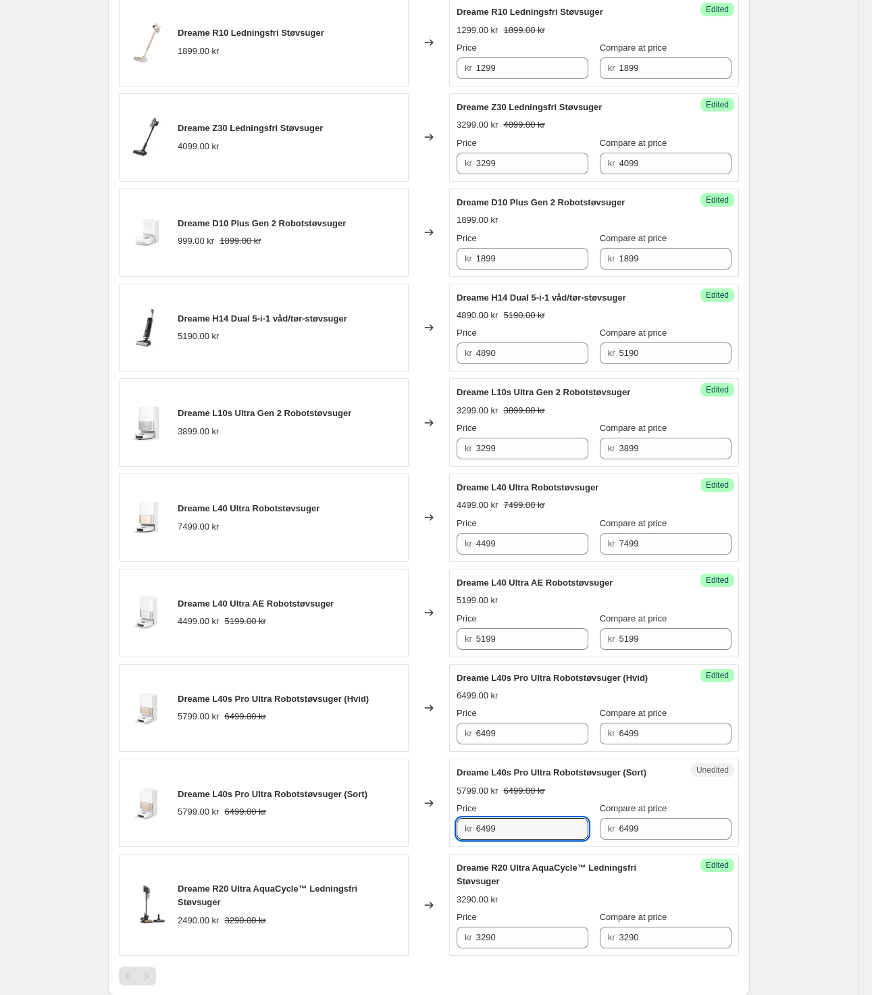
scroll to position [591, 0]
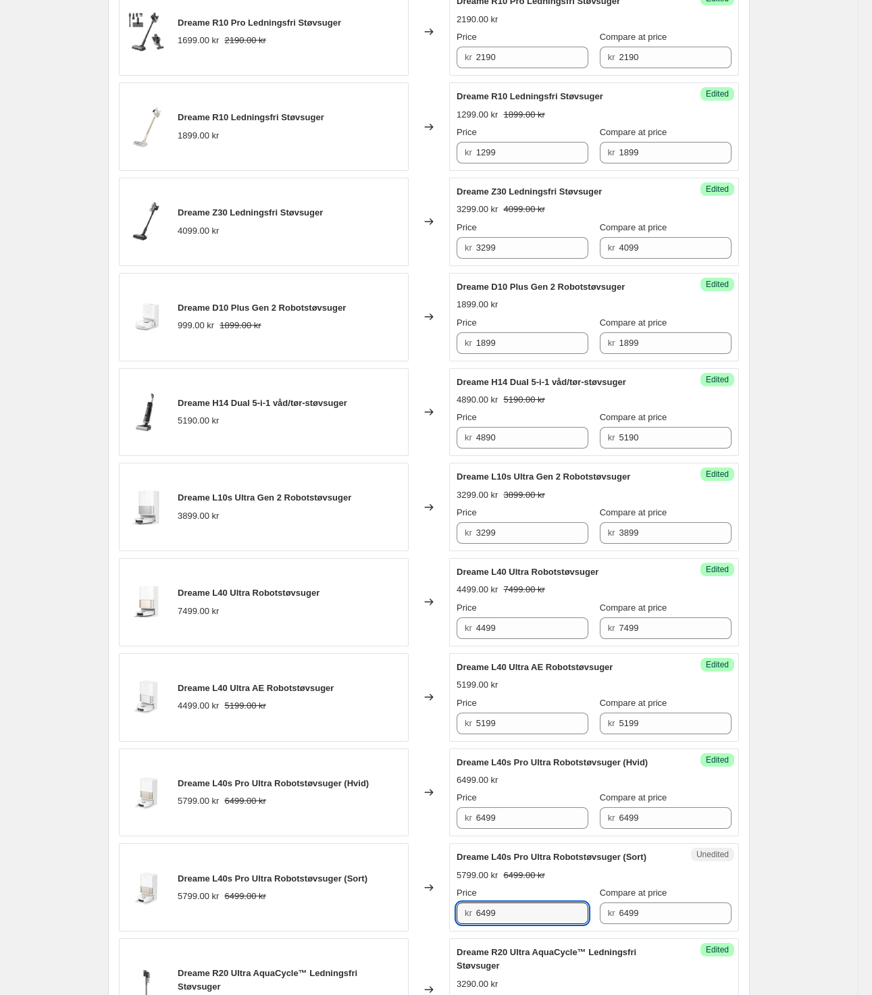
type input "6499"
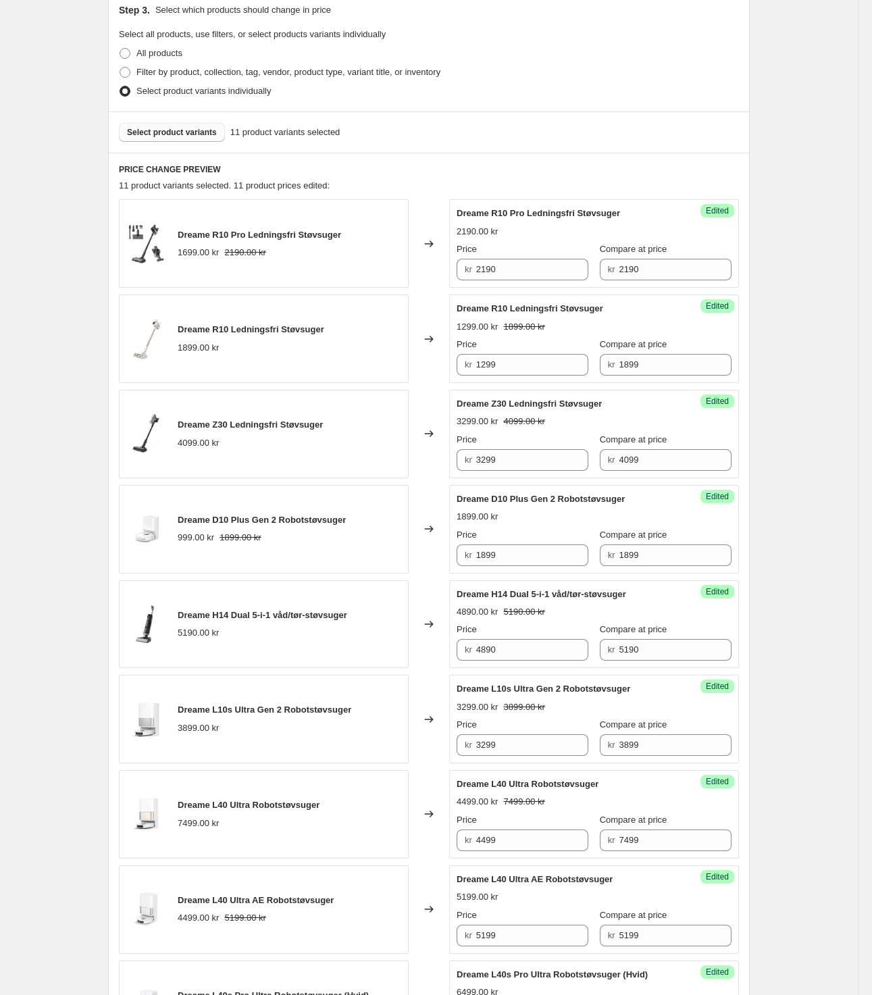
scroll to position [422, 0]
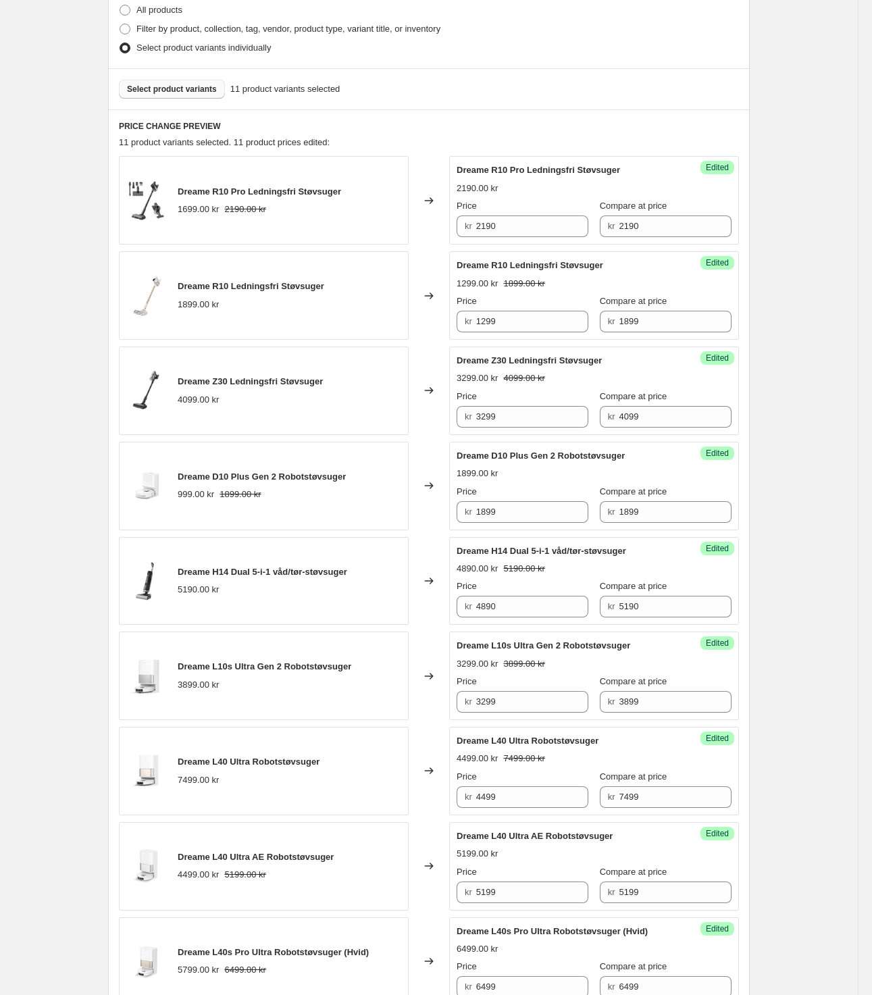
click at [205, 86] on span "Select product variants" at bounding box center [172, 89] width 90 height 11
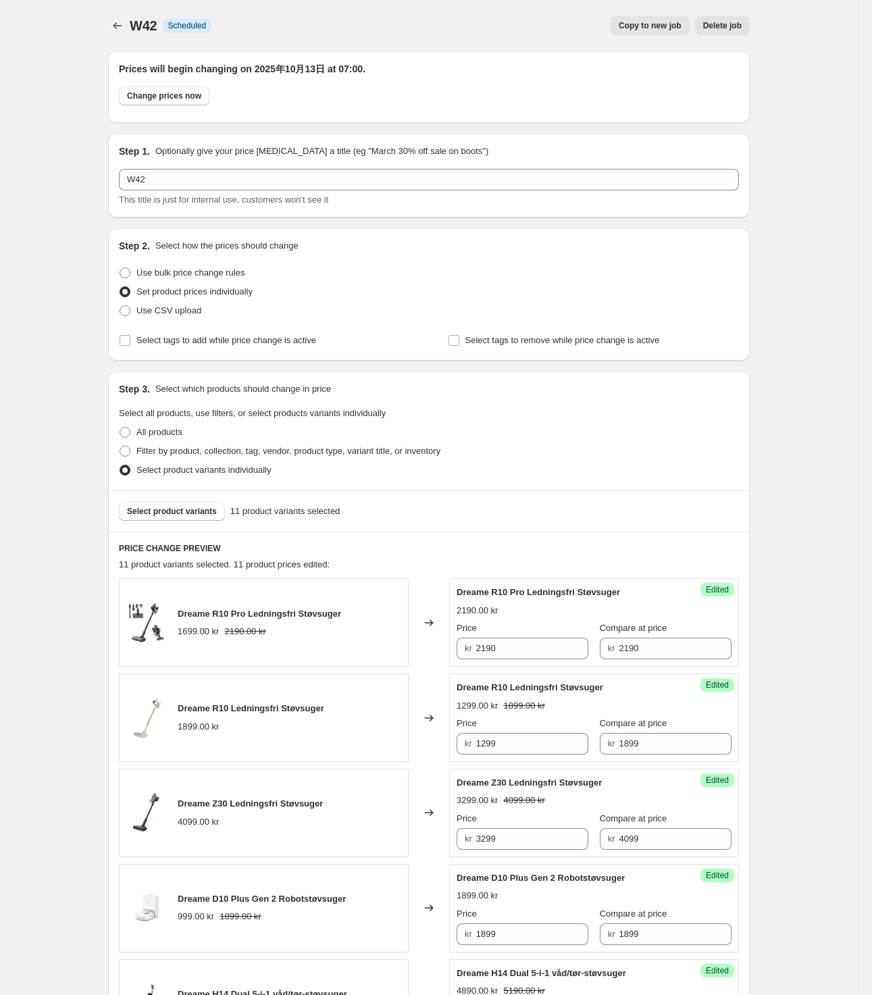
scroll to position [1121, 0]
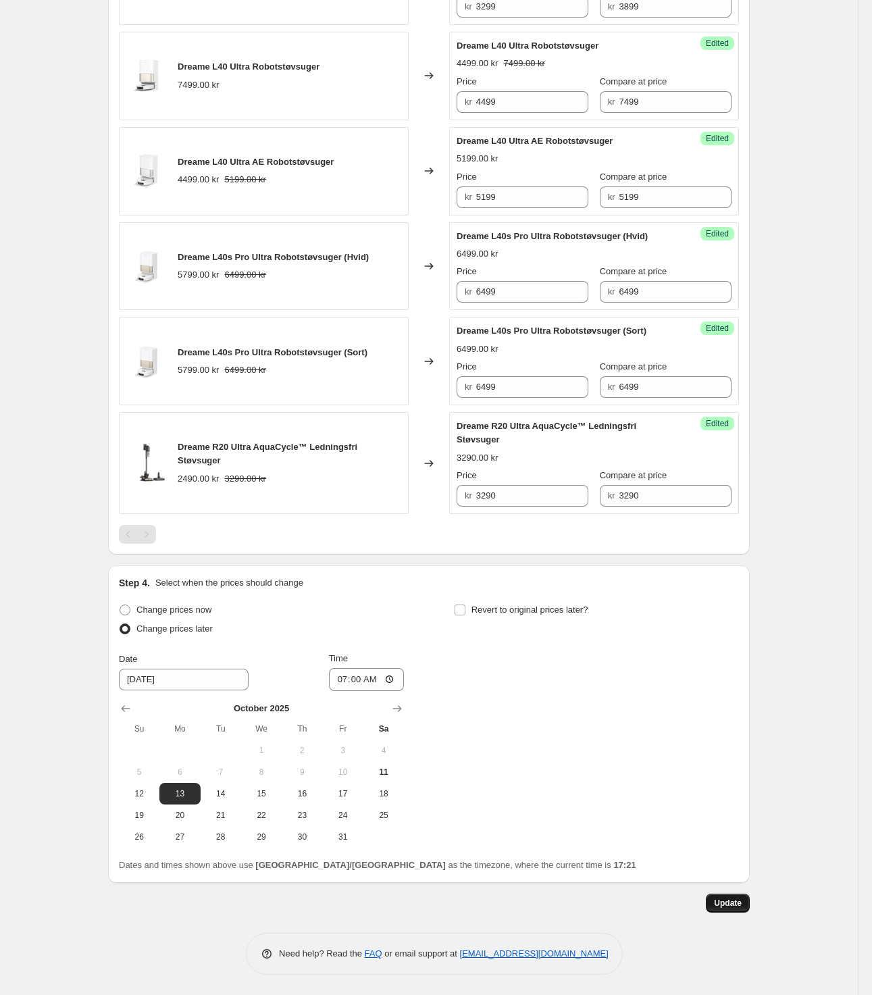
click at [737, 910] on button "Update" at bounding box center [728, 902] width 44 height 19
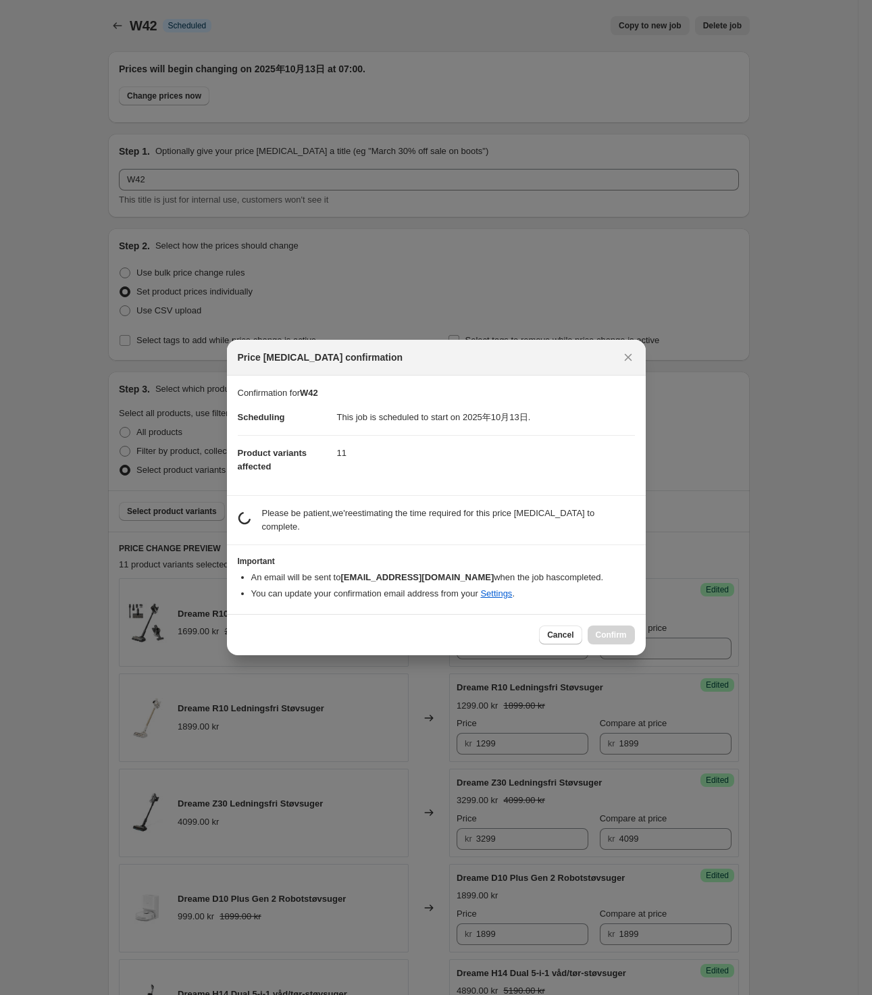
scroll to position [0, 0]
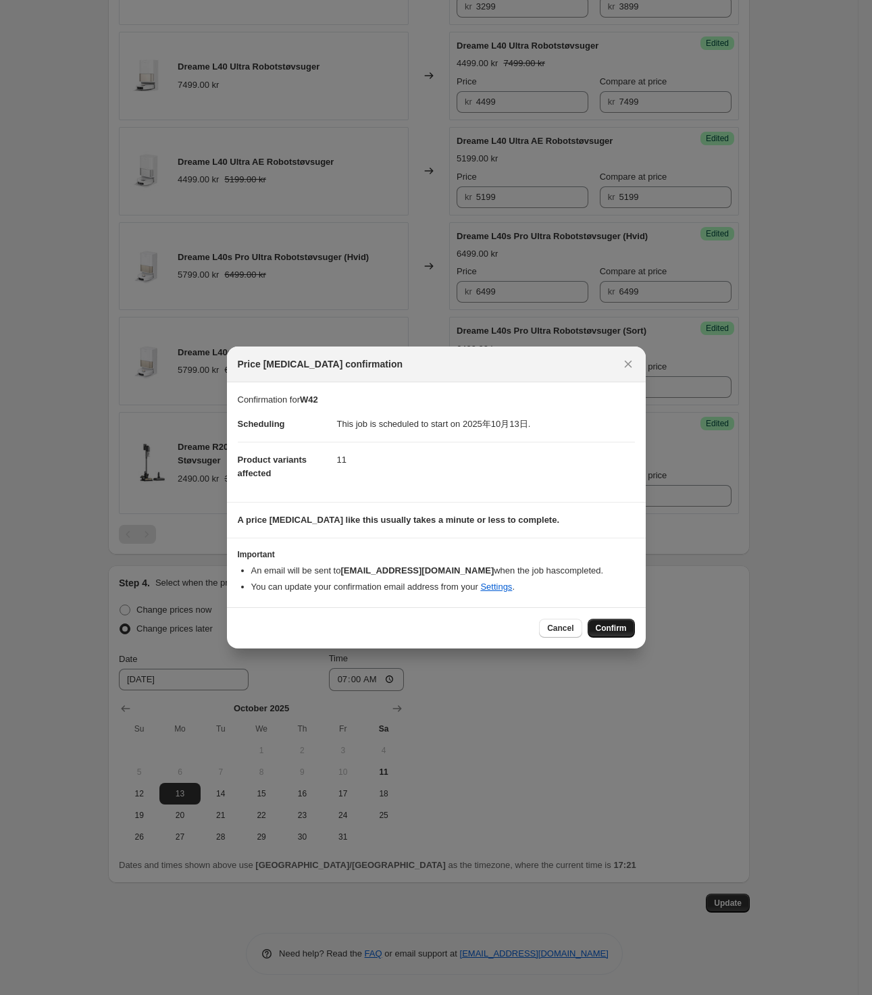
click at [600, 628] on span "Confirm" at bounding box center [611, 628] width 31 height 11
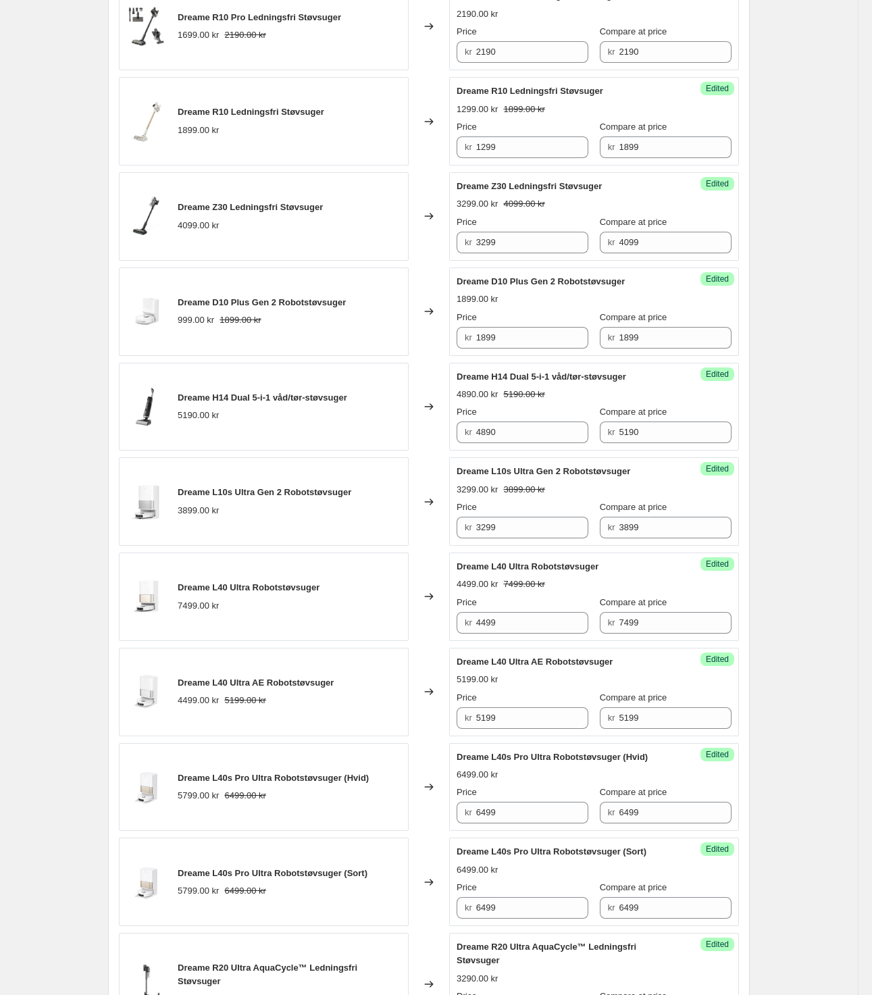
scroll to position [760, 0]
